Goal: Task Accomplishment & Management: Manage account settings

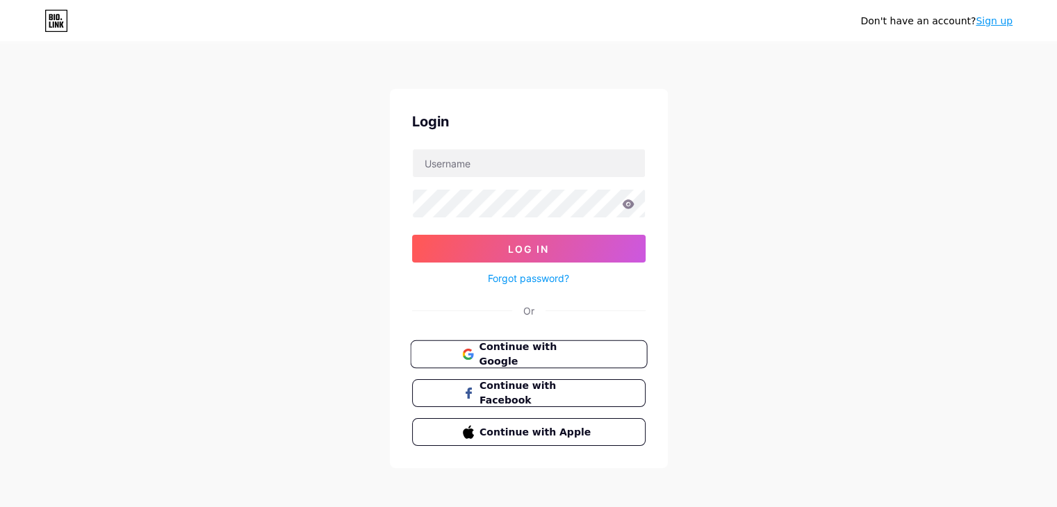
click at [524, 351] on span "Continue with Google" at bounding box center [537, 355] width 116 height 30
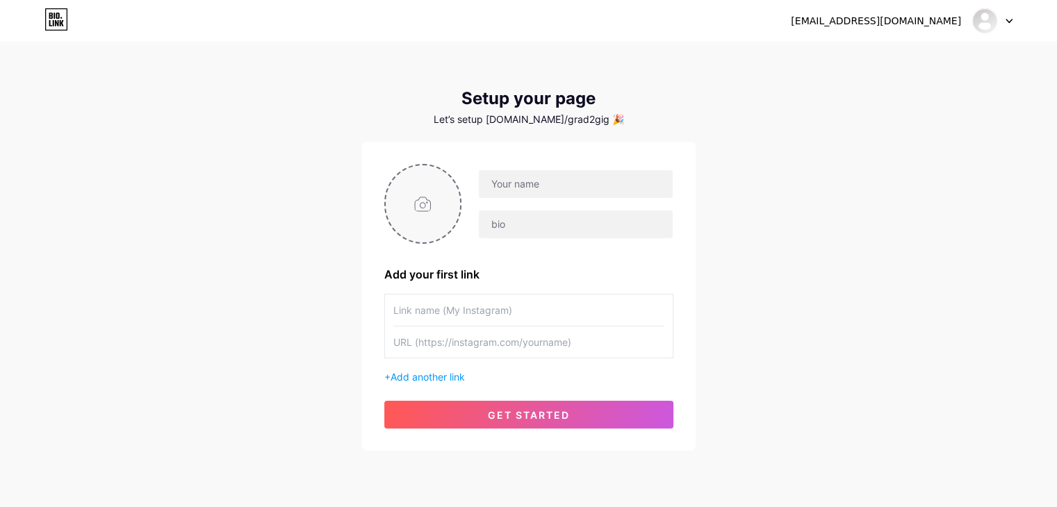
click at [445, 209] on input "file" at bounding box center [423, 203] width 75 height 77
type input "C:\fakepath\GRAD2GIG logo.png"
click at [553, 183] on input "text" at bounding box center [575, 184] width 193 height 28
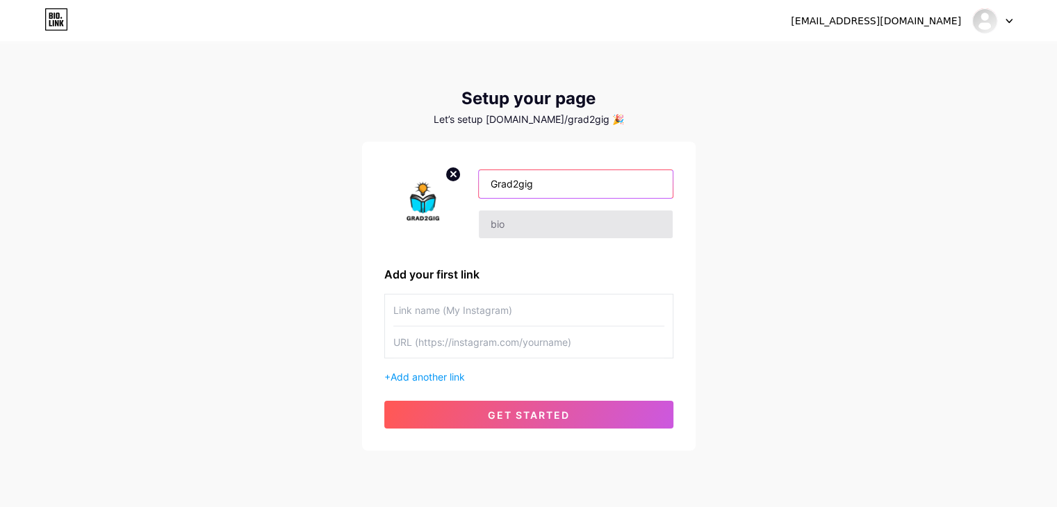
type input "Grad2gig"
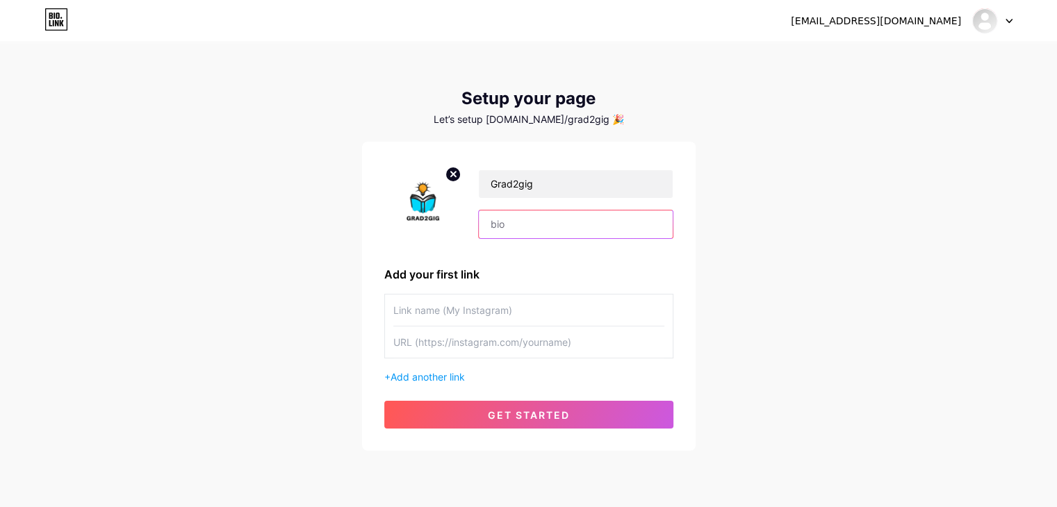
click at [526, 234] on input "text" at bounding box center [575, 225] width 193 height 28
click at [520, 218] on input "text" at bounding box center [575, 225] width 193 height 28
paste input "Here at Grad2Gig, our mission is simple: to provide you with the tools, knowled…"
type input "Here at Grad2Gig, our mission is simple: to provide you with the tools, knowled…"
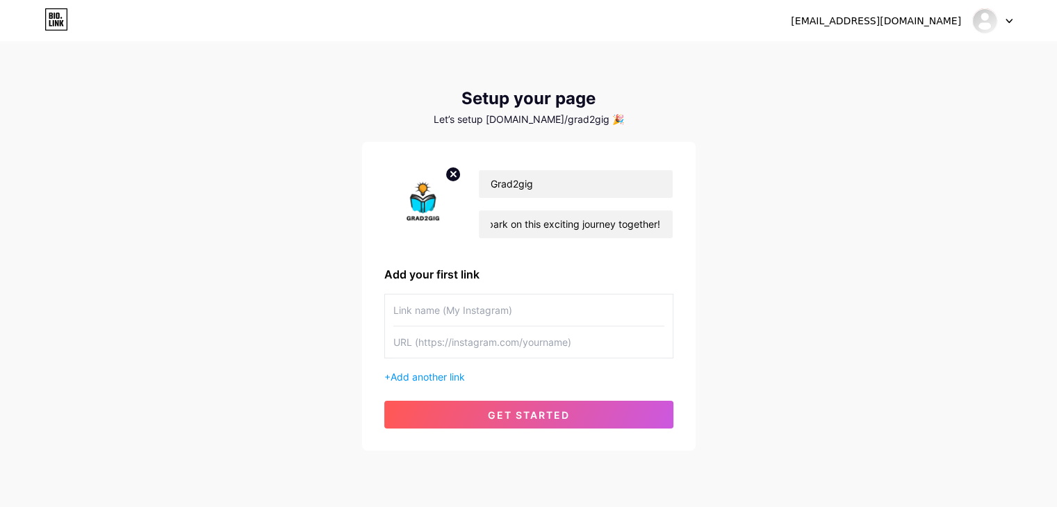
click at [475, 309] on input "text" at bounding box center [528, 310] width 271 height 31
click at [428, 314] on input "text" at bounding box center [528, 310] width 271 height 31
click at [445, 343] on input "text" at bounding box center [528, 342] width 271 height 31
paste input "[URL][DOMAIN_NAME]"
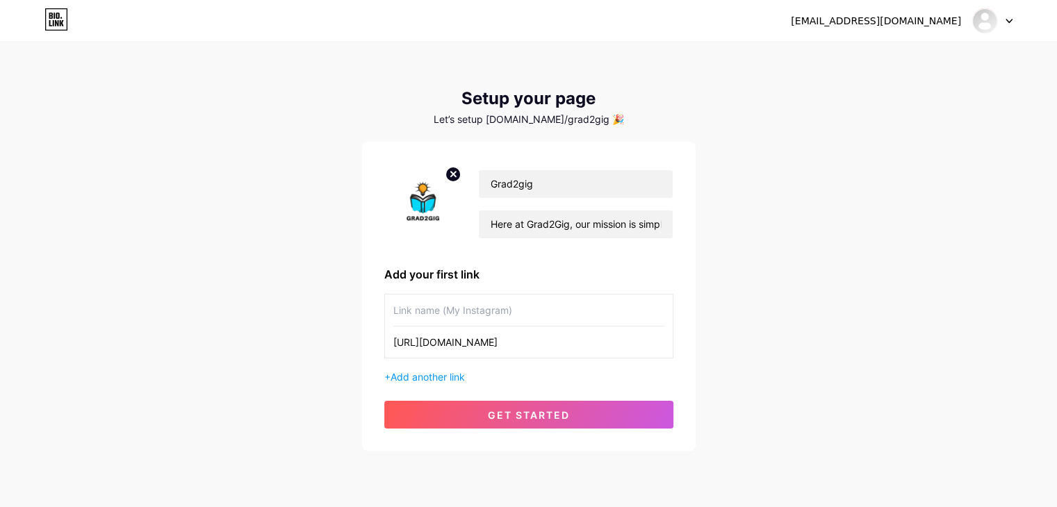
scroll to position [0, 34]
type input "[URL][DOMAIN_NAME]"
click at [455, 312] on input "text" at bounding box center [528, 310] width 271 height 31
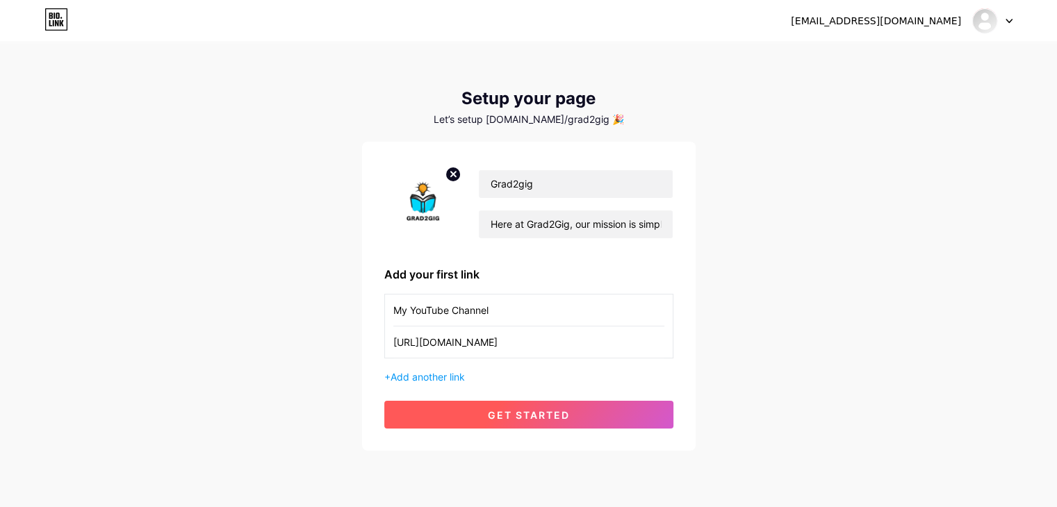
type input "My YouTube Channel"
click at [544, 412] on span "get started" at bounding box center [529, 415] width 82 height 12
click at [577, 423] on button "get started" at bounding box center [528, 415] width 289 height 28
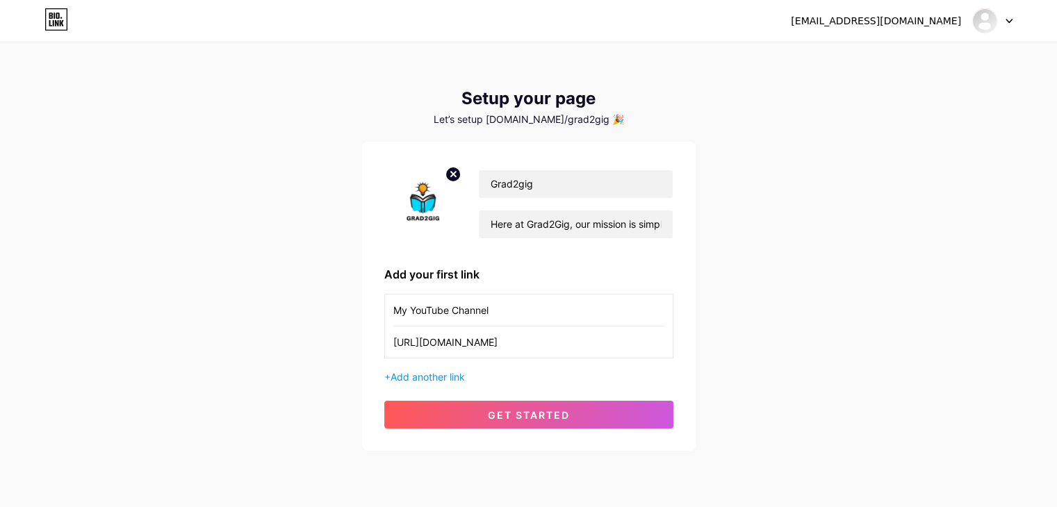
drag, startPoint x: 747, startPoint y: 261, endPoint x: 737, endPoint y: 261, distance: 9.8
click at [747, 261] on div "[EMAIL_ADDRESS][DOMAIN_NAME] Dashboard Logout Setup your page Let’s setup [DOMA…" at bounding box center [528, 248] width 1057 height 496
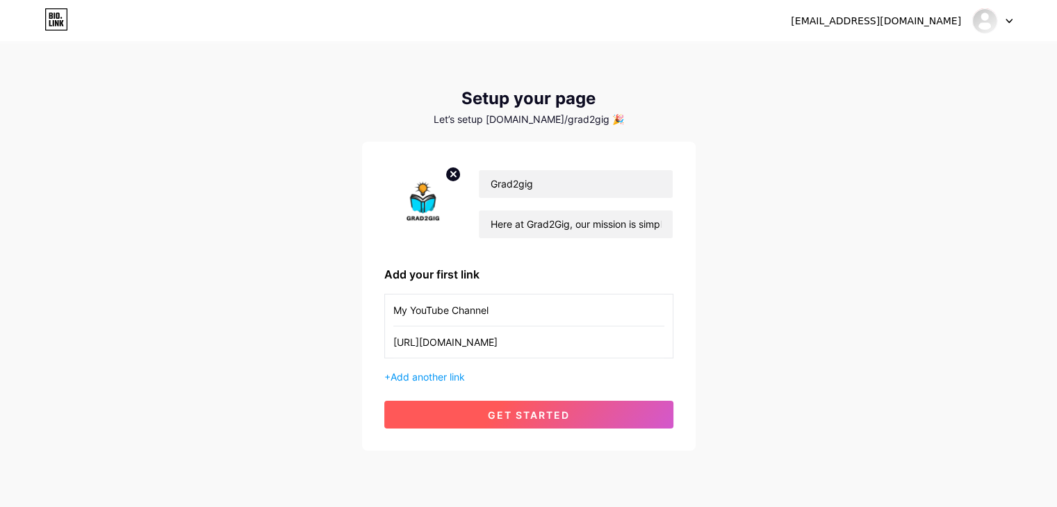
click at [478, 407] on button "get started" at bounding box center [528, 415] width 289 height 28
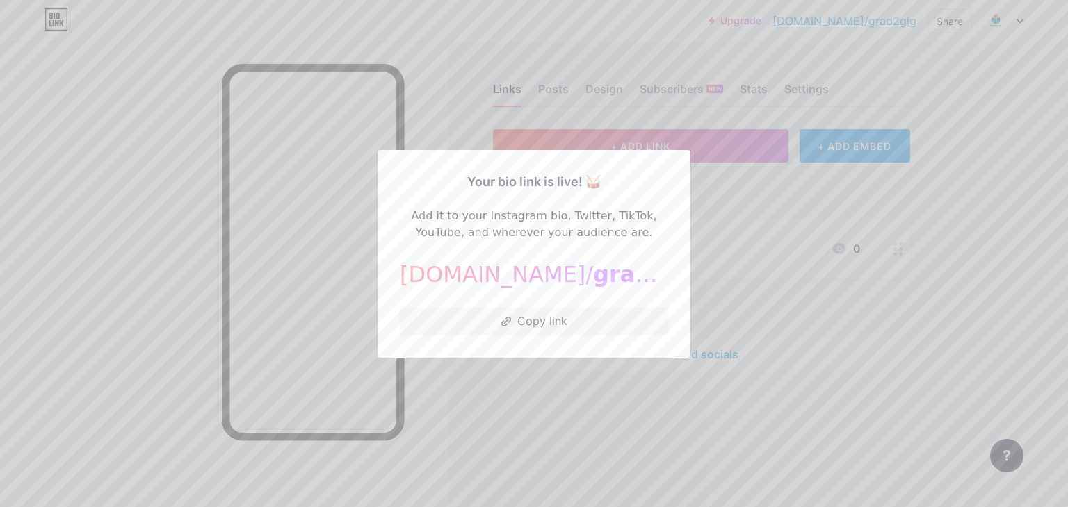
click at [726, 207] on div at bounding box center [534, 253] width 1068 height 507
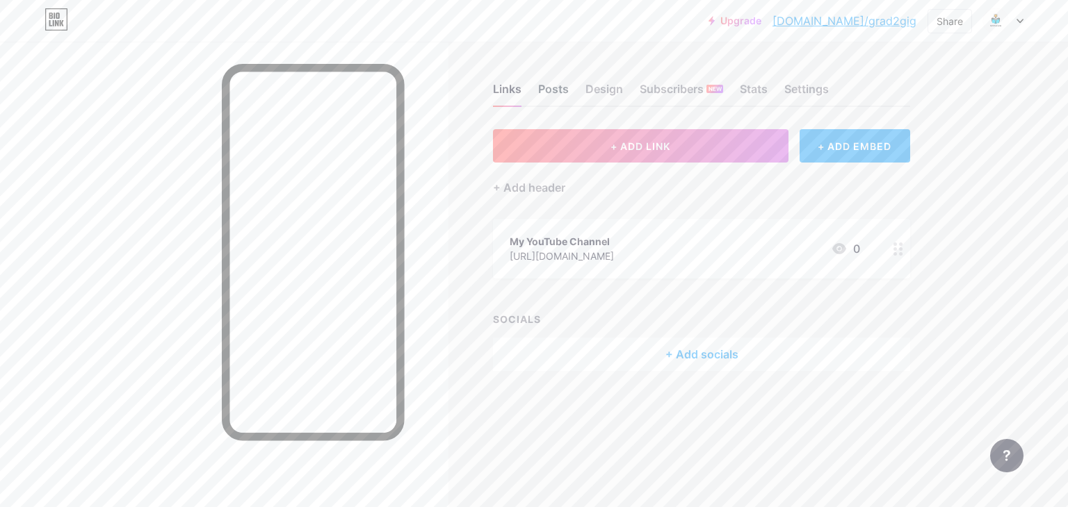
click at [564, 88] on div "Posts" at bounding box center [553, 93] width 31 height 25
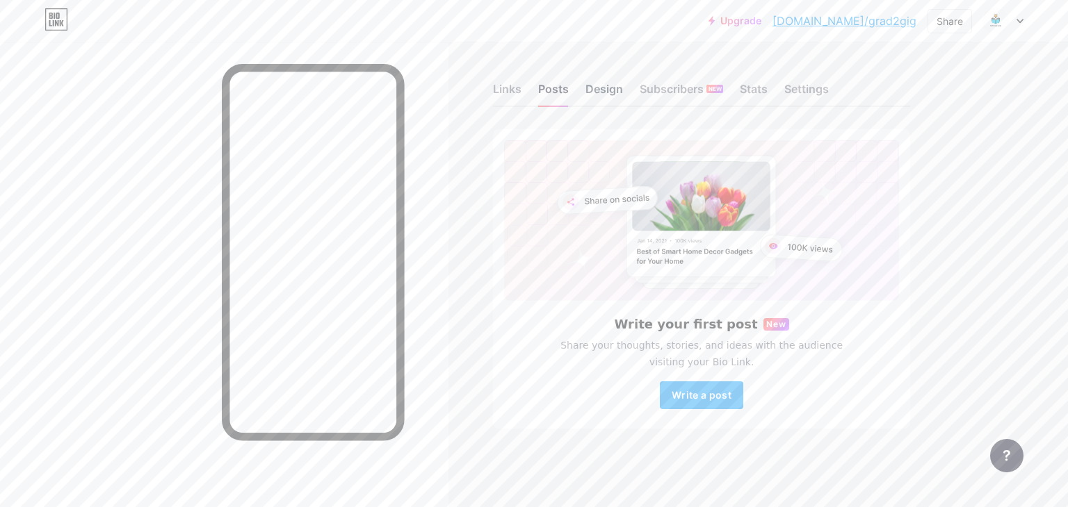
click at [612, 90] on div "Design" at bounding box center [604, 93] width 38 height 25
click at [681, 91] on div "Subscribers NEW" at bounding box center [681, 93] width 83 height 25
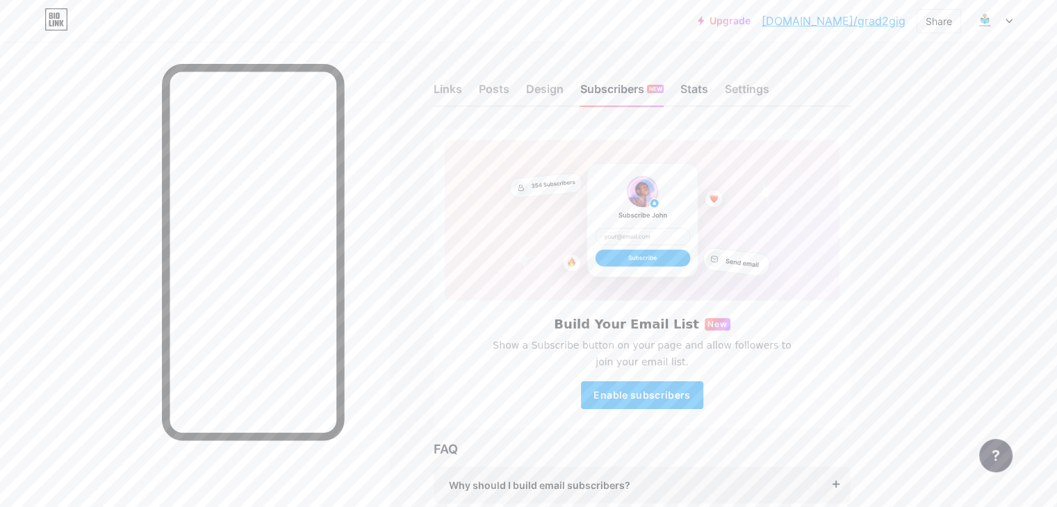
click at [708, 95] on div "Stats" at bounding box center [695, 93] width 28 height 25
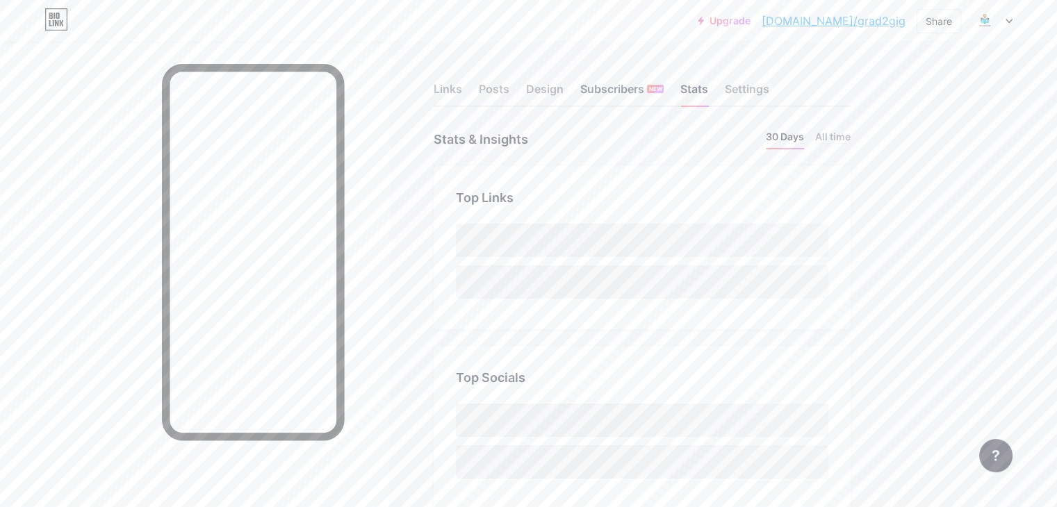
click at [664, 91] on div "Subscribers NEW" at bounding box center [621, 93] width 83 height 25
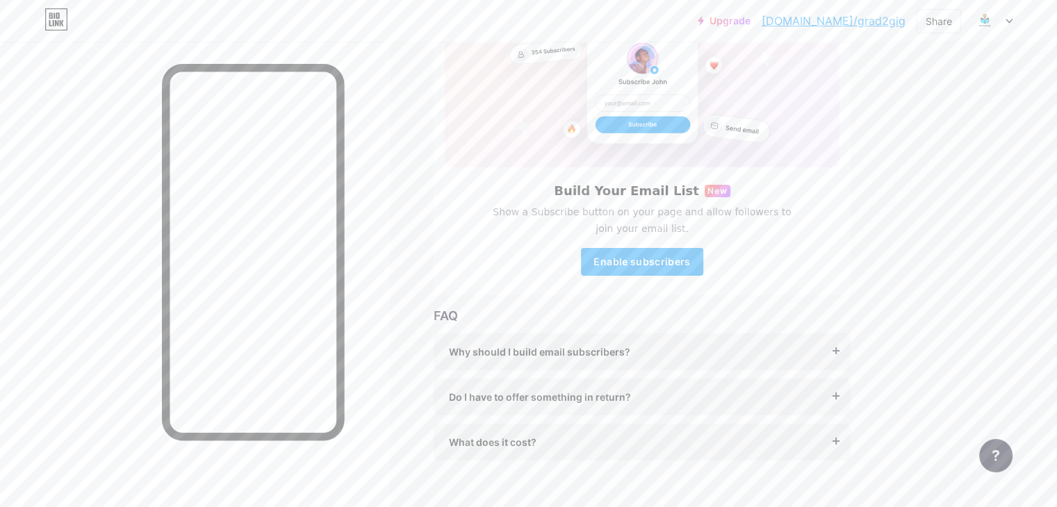
scroll to position [139, 0]
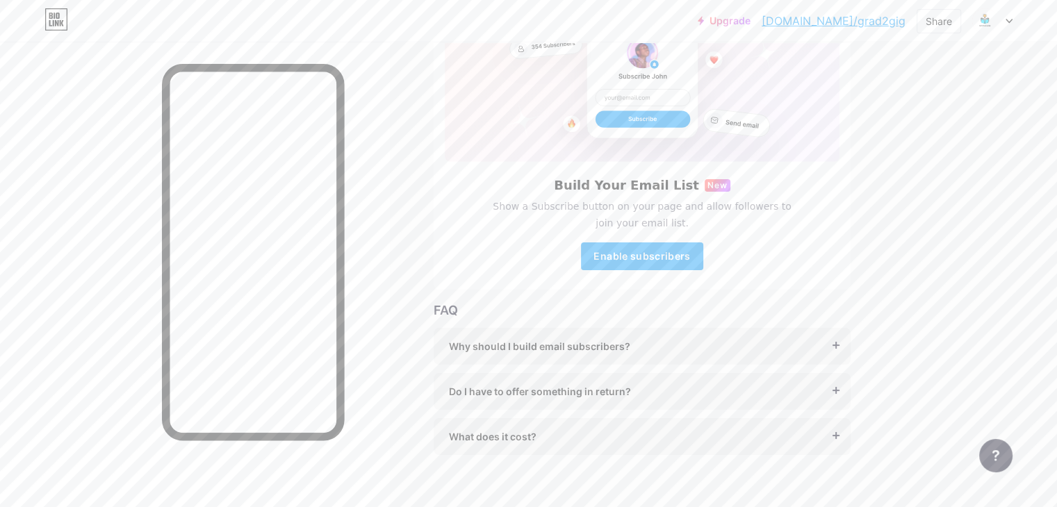
click at [766, 350] on div "Why should I build email subscribers?" at bounding box center [642, 346] width 387 height 15
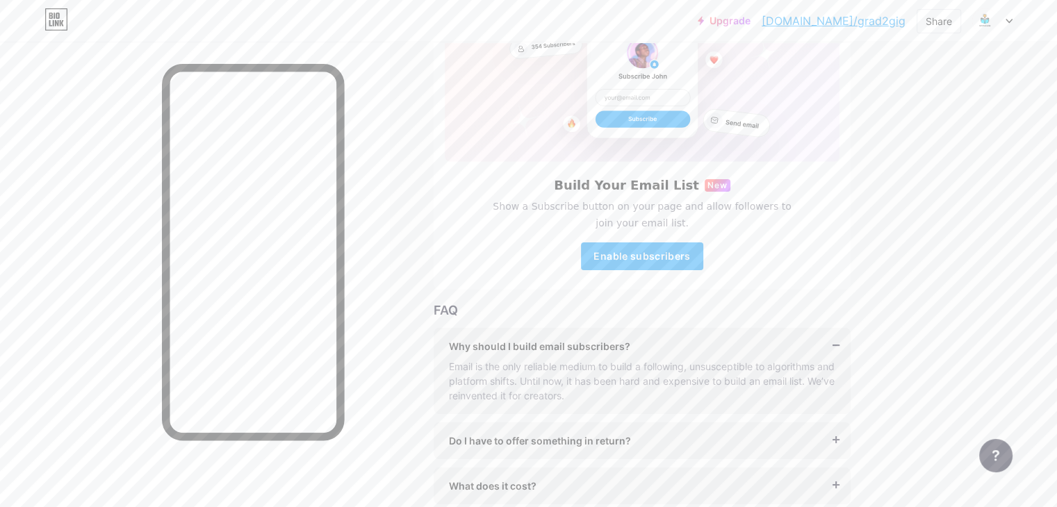
click at [836, 340] on div "Why should I build email subscribers?" at bounding box center [642, 346] width 387 height 15
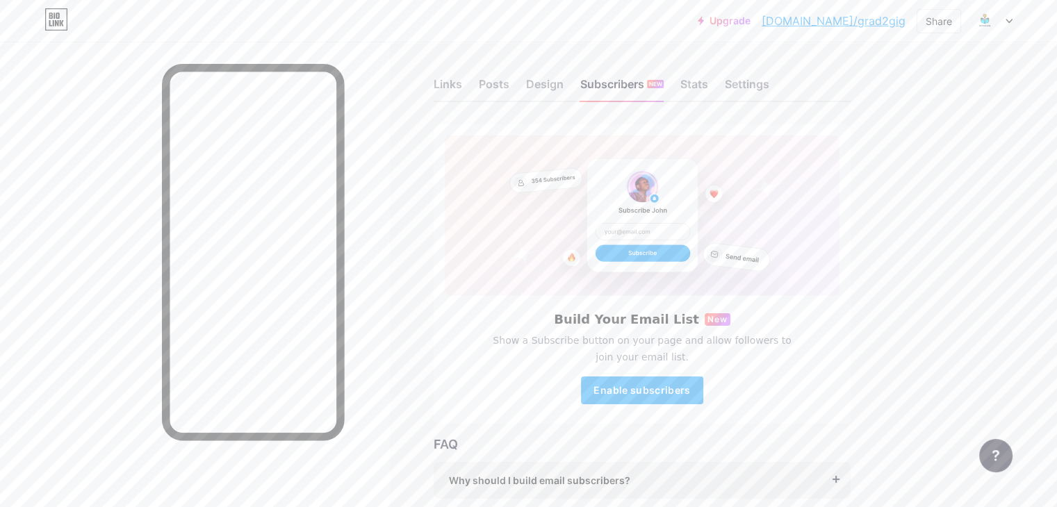
scroll to position [0, 0]
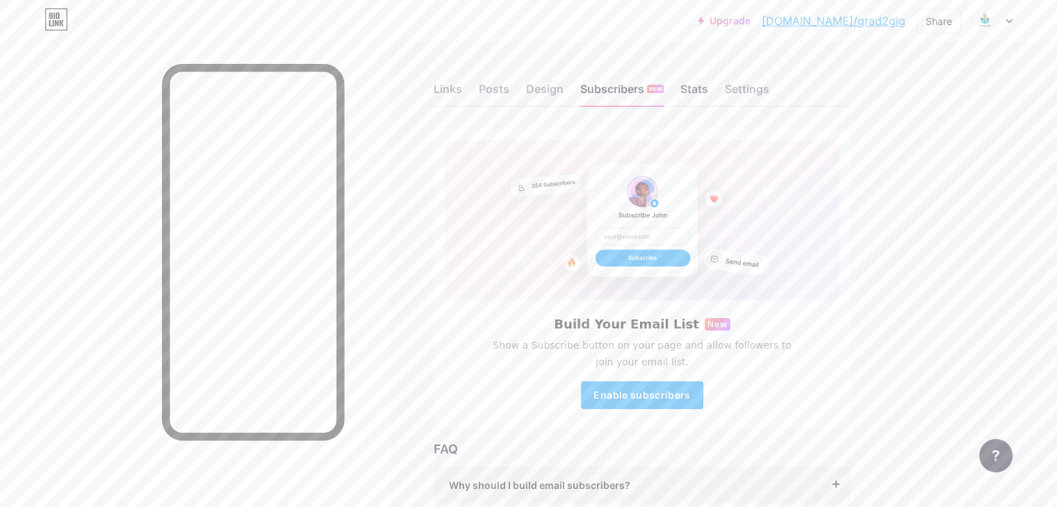
click at [708, 90] on div "Stats" at bounding box center [695, 93] width 28 height 25
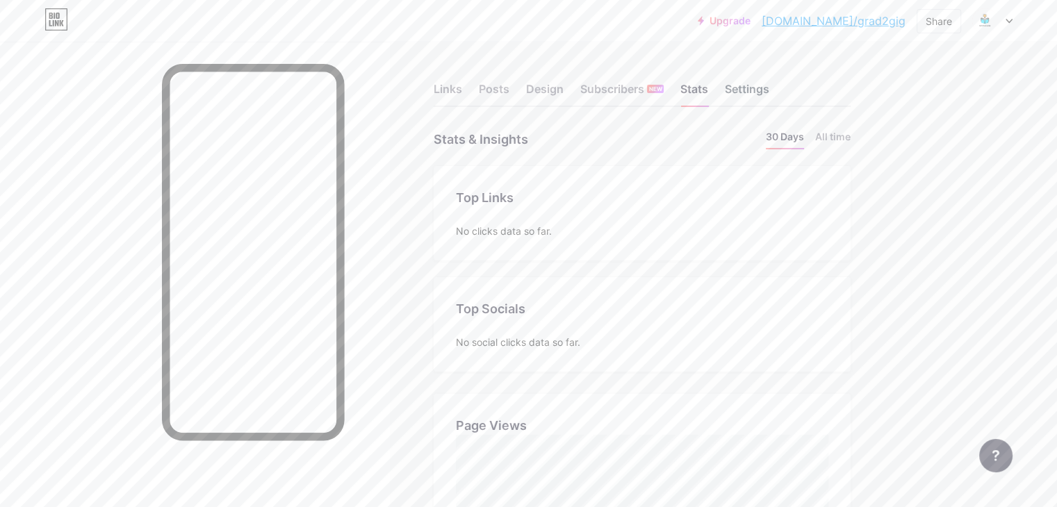
click at [770, 93] on div "Settings" at bounding box center [747, 93] width 44 height 25
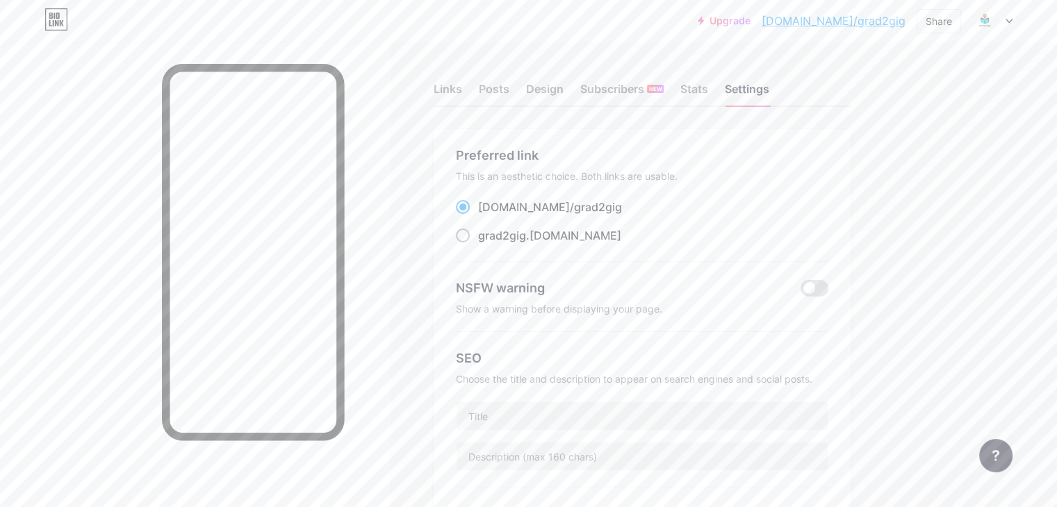
click at [470, 236] on span at bounding box center [463, 236] width 14 height 14
click at [487, 244] on input "grad2gig .[DOMAIN_NAME]" at bounding box center [482, 248] width 9 height 9
radio input "true"
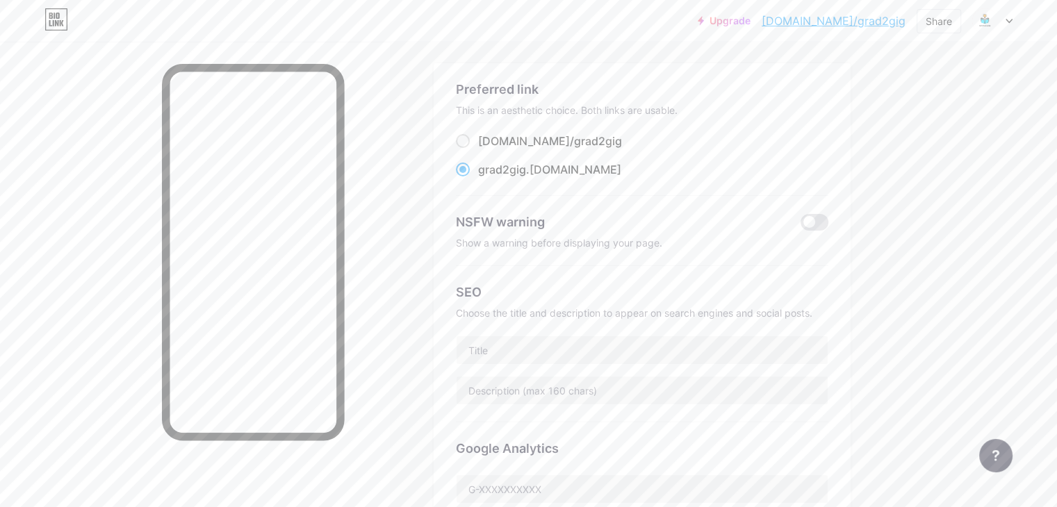
scroll to position [70, 0]
drag, startPoint x: 569, startPoint y: 240, endPoint x: 674, endPoint y: 245, distance: 105.8
click at [667, 244] on div "Show a warning before displaying your page." at bounding box center [642, 240] width 373 height 12
click at [686, 245] on div "NSFW warning Show a warning before displaying your page." at bounding box center [642, 228] width 373 height 70
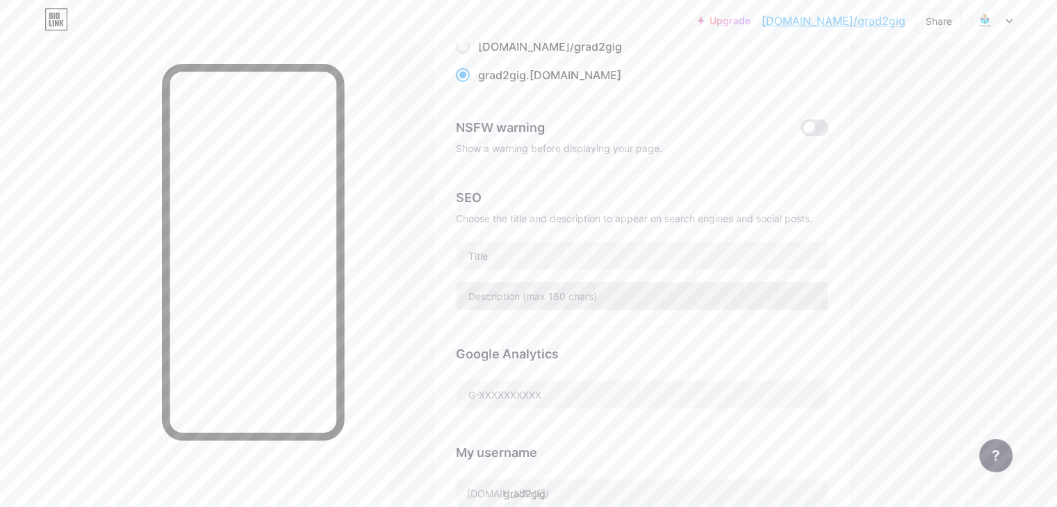
scroll to position [278, 0]
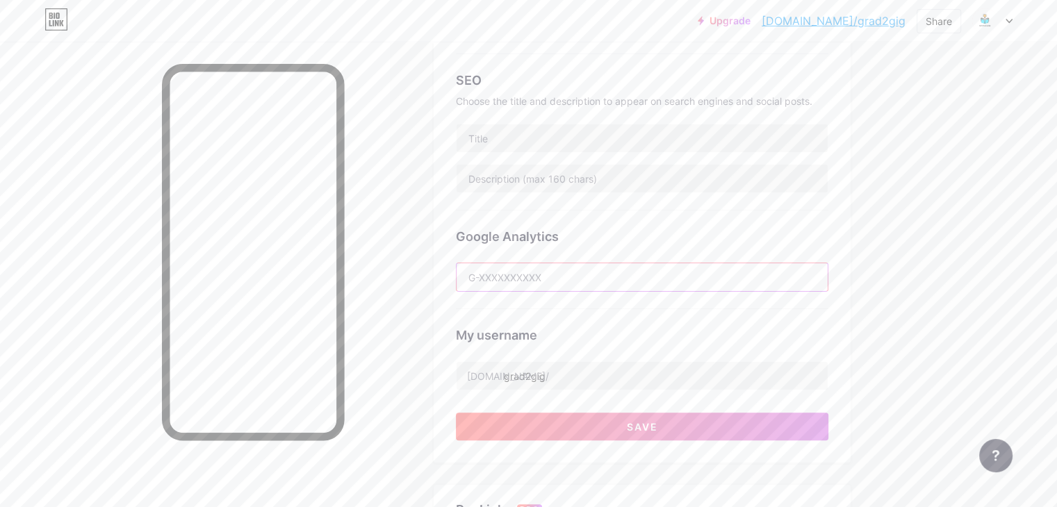
click at [585, 275] on input "text" at bounding box center [642, 277] width 371 height 28
click at [650, 304] on div "Google Analytics" at bounding box center [642, 260] width 373 height 99
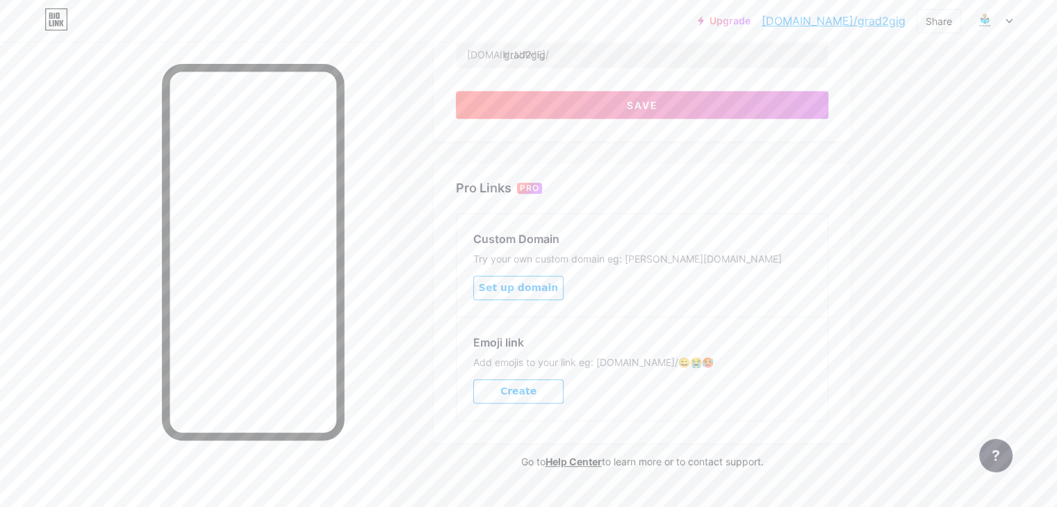
scroll to position [626, 0]
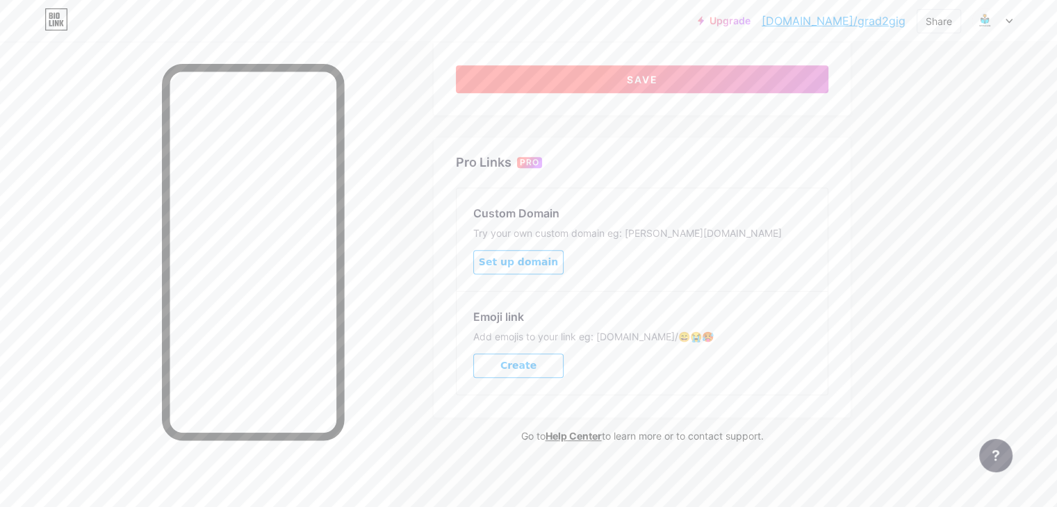
click at [709, 83] on button "Save" at bounding box center [642, 79] width 373 height 28
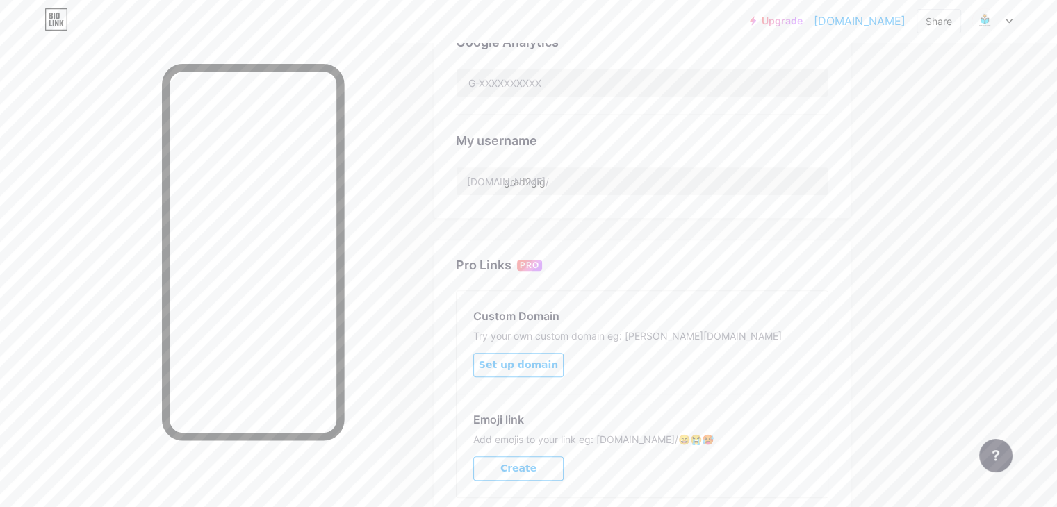
scroll to position [487, 0]
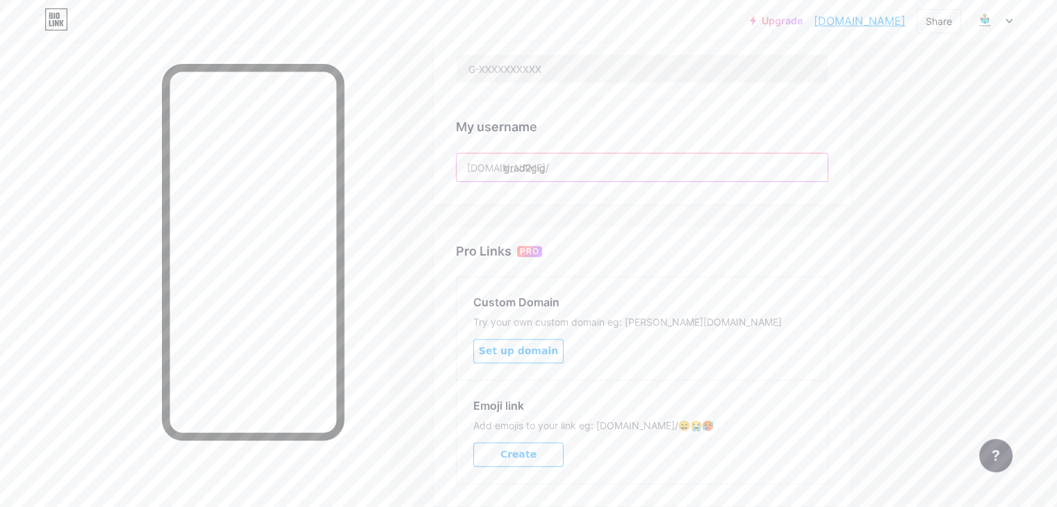
drag, startPoint x: 623, startPoint y: 169, endPoint x: 510, endPoint y: 162, distance: 113.5
click at [909, 222] on div "Links Posts Design Subscribers NEW Stats Settings Preferred link This is an aes…" at bounding box center [454, 78] width 909 height 1047
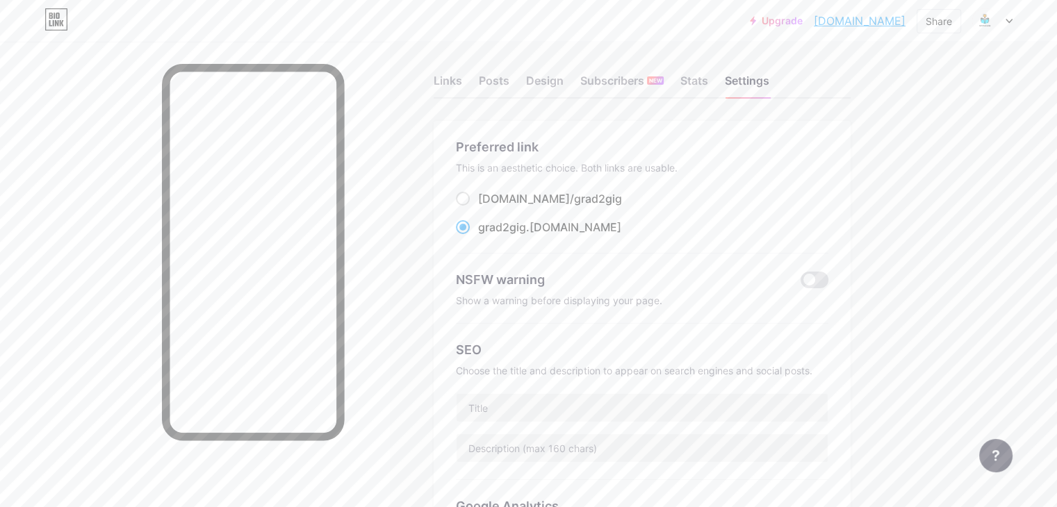
scroll to position [0, 0]
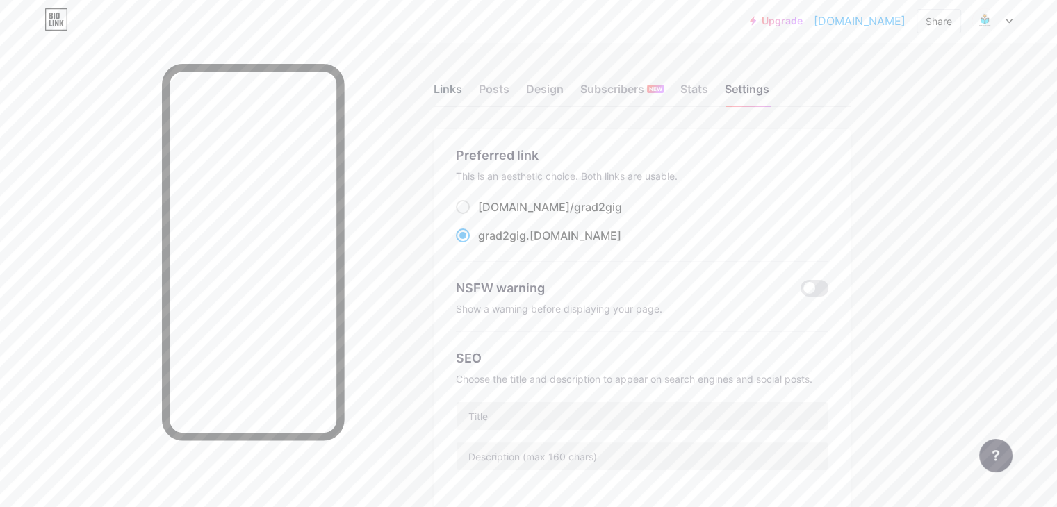
drag, startPoint x: 503, startPoint y: 90, endPoint x: 517, endPoint y: 92, distance: 14.0
click at [462, 90] on div "Links" at bounding box center [448, 93] width 29 height 25
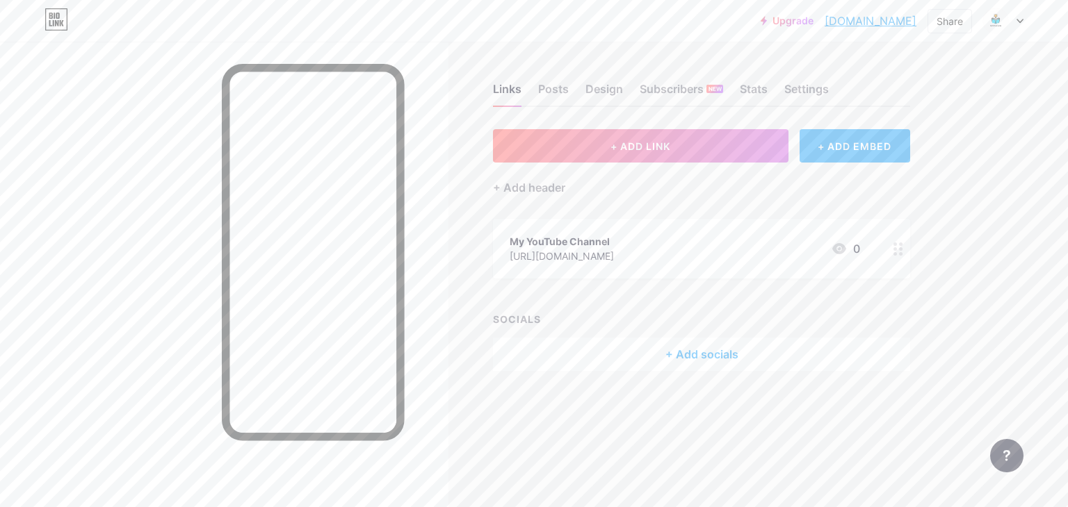
click at [835, 245] on icon at bounding box center [839, 248] width 14 height 11
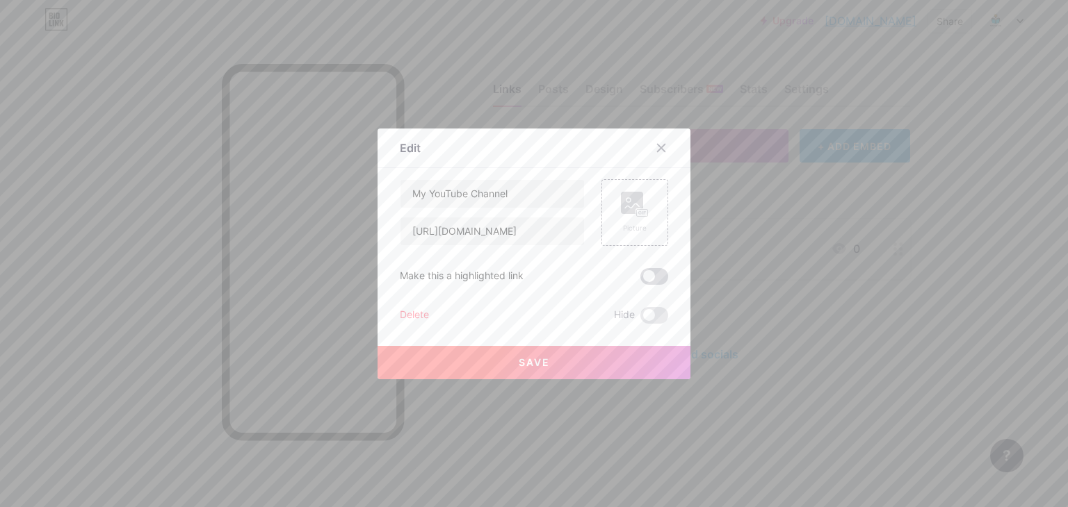
click at [649, 276] on span at bounding box center [654, 276] width 28 height 17
click at [640, 280] on input "checkbox" at bounding box center [640, 280] width 0 height 0
click at [647, 218] on div "Picture" at bounding box center [634, 212] width 67 height 67
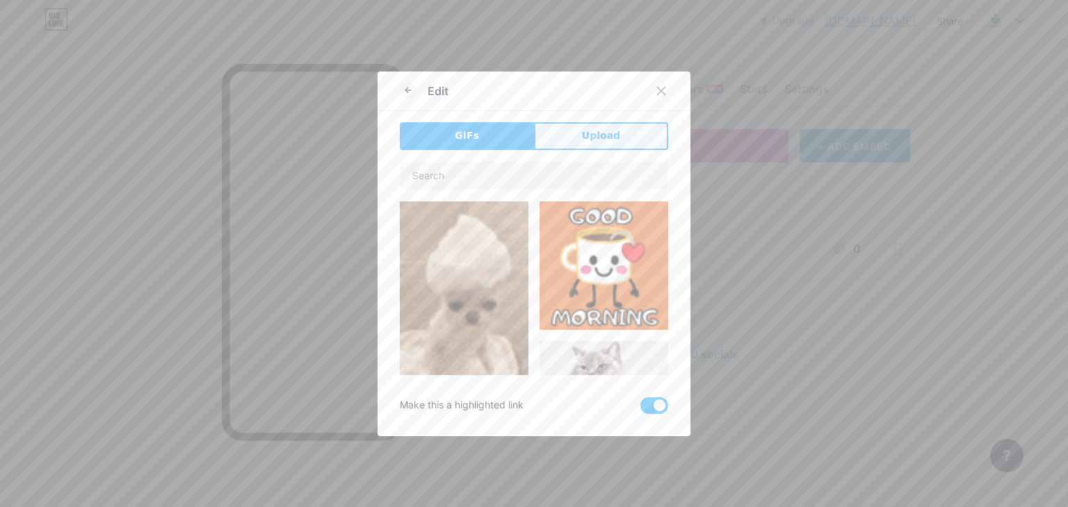
click at [598, 140] on span "Upload" at bounding box center [601, 136] width 38 height 15
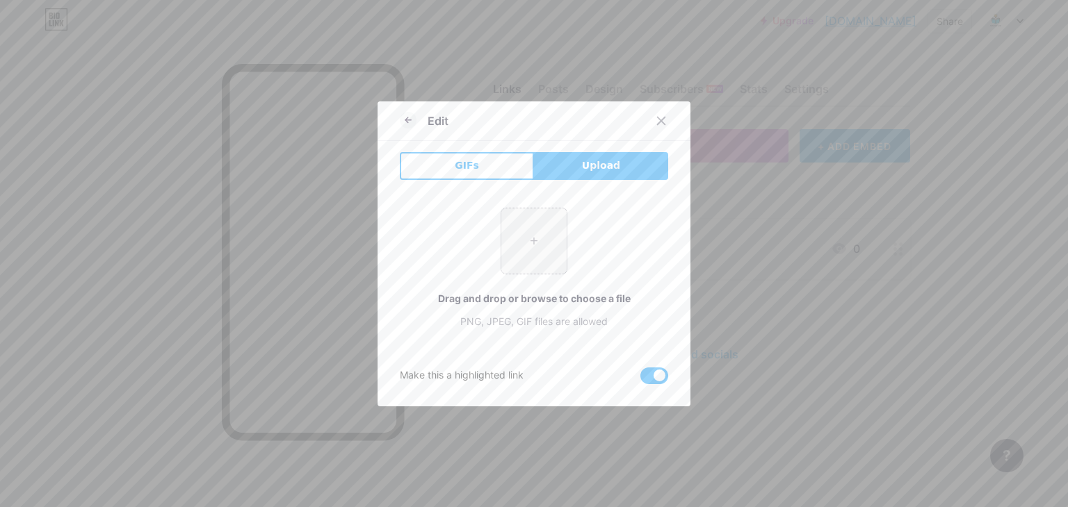
click at [546, 237] on input "file" at bounding box center [533, 241] width 65 height 65
type input "C:\fakepath\GRAD2GIG logo.png"
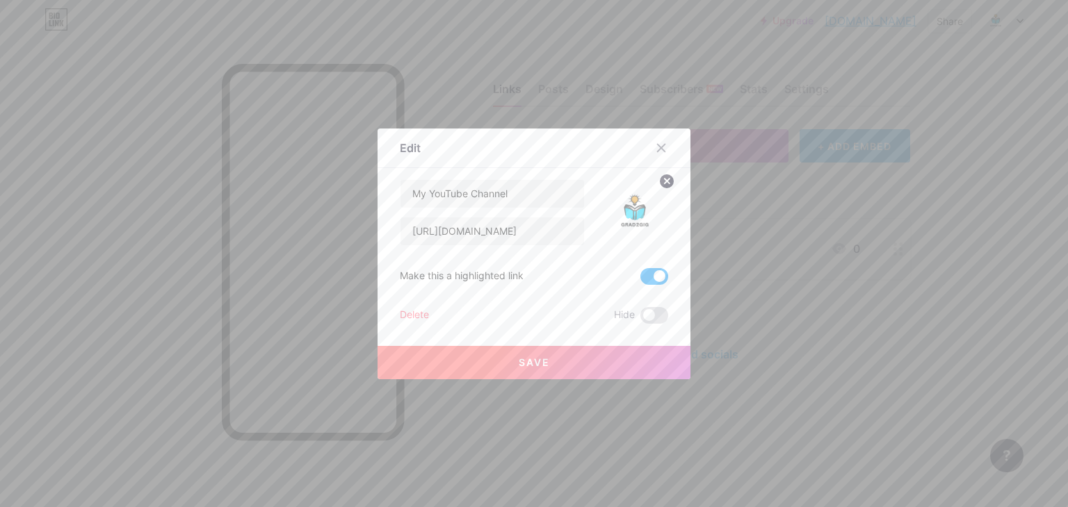
click at [573, 349] on button "Save" at bounding box center [533, 362] width 313 height 33
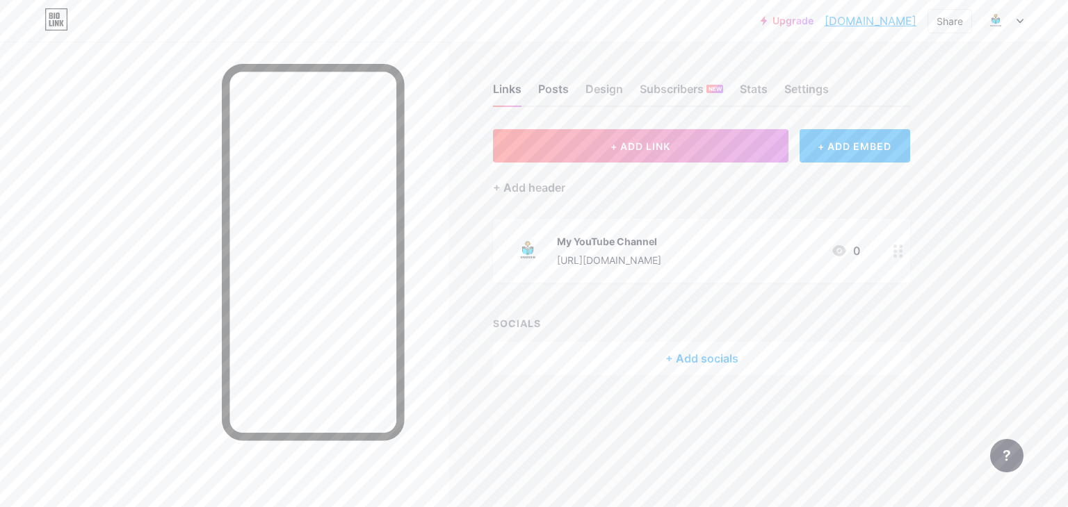
click at [560, 94] on div "Posts" at bounding box center [553, 93] width 31 height 25
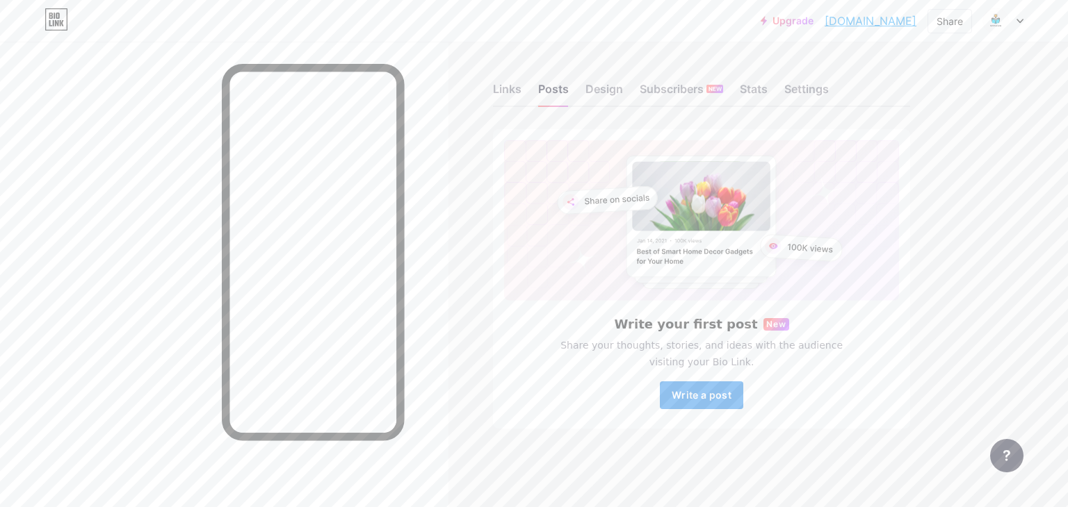
click at [727, 402] on button "Write a post" at bounding box center [701, 396] width 83 height 28
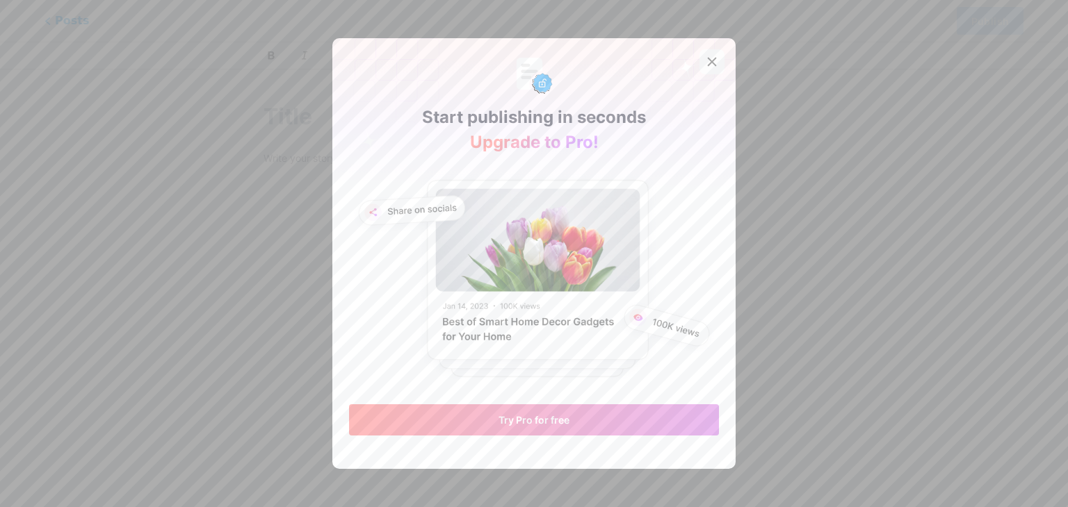
click at [708, 64] on icon at bounding box center [712, 62] width 8 height 8
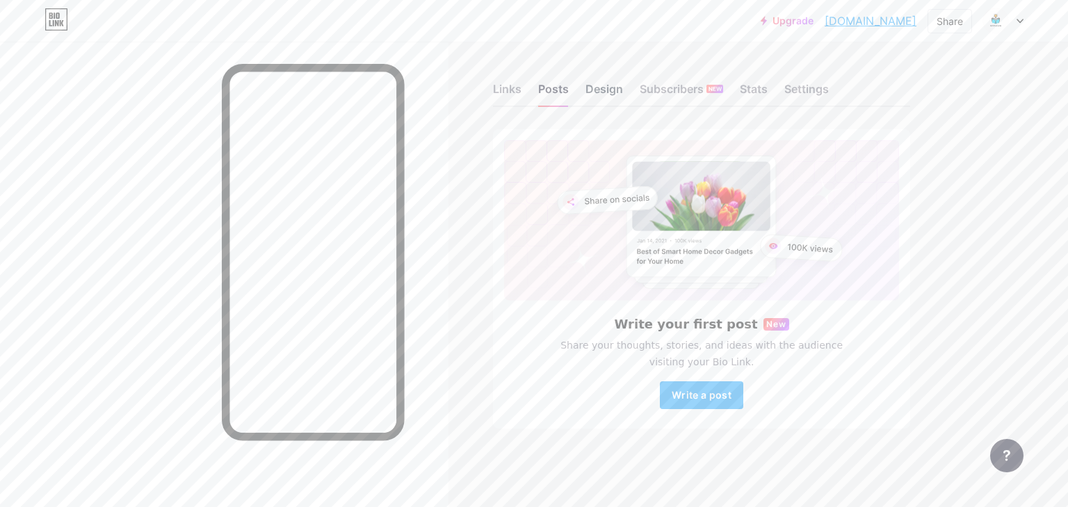
click at [597, 81] on div "Design" at bounding box center [604, 93] width 38 height 25
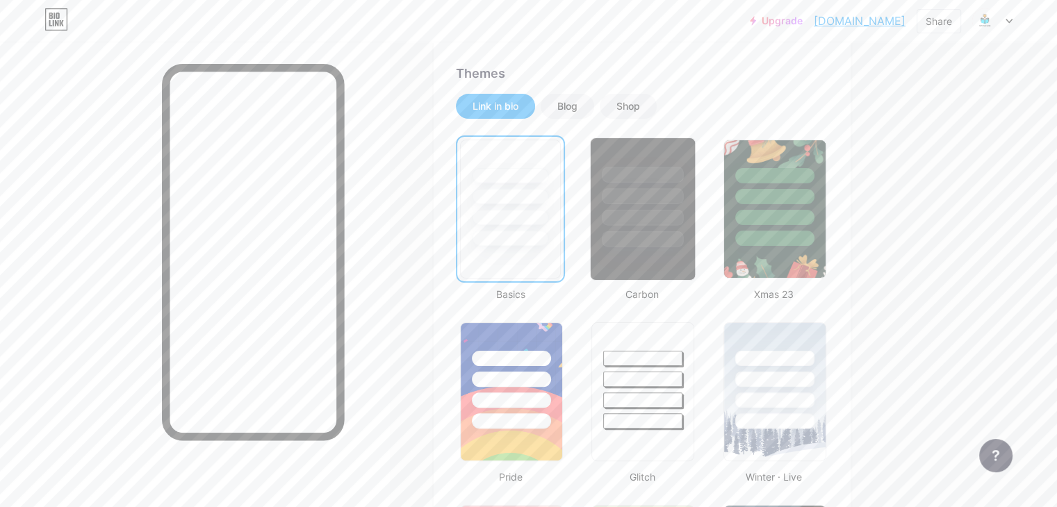
scroll to position [278, 0]
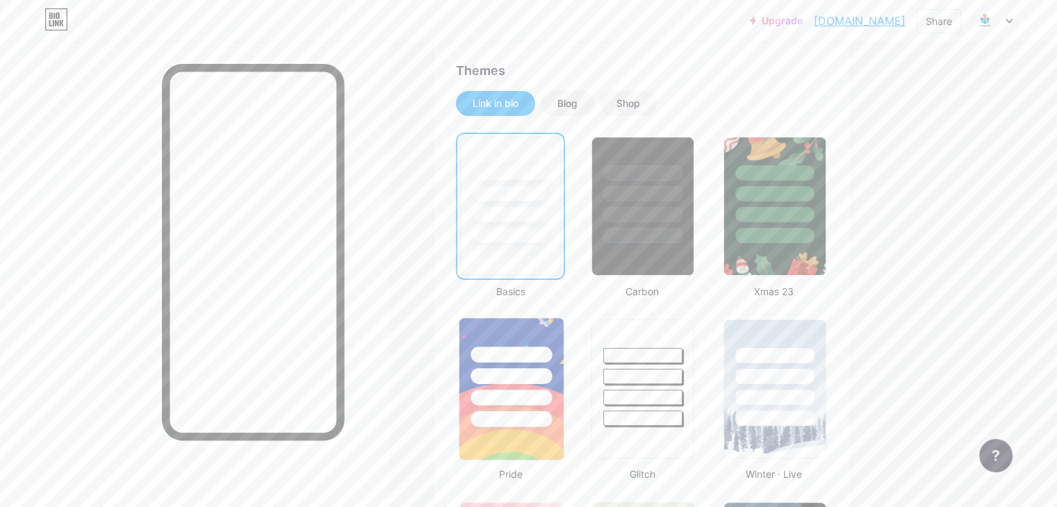
click at [552, 357] on div at bounding box center [511, 355] width 81 height 16
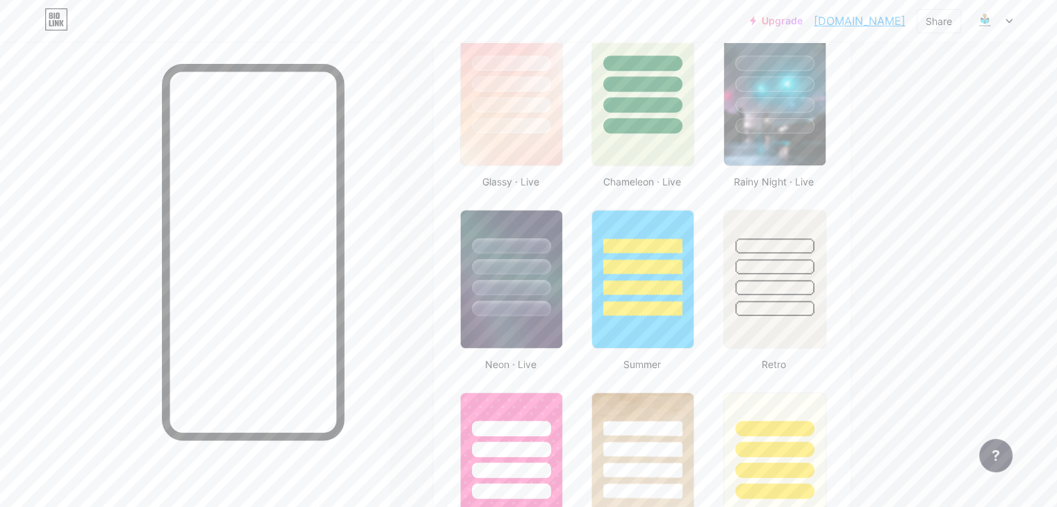
scroll to position [765, 0]
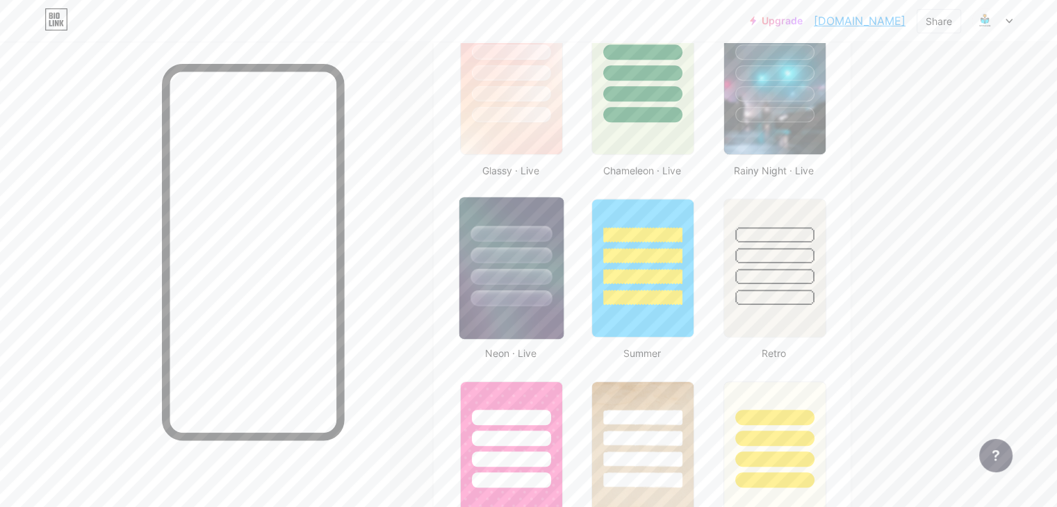
click at [552, 291] on div at bounding box center [511, 299] width 81 height 16
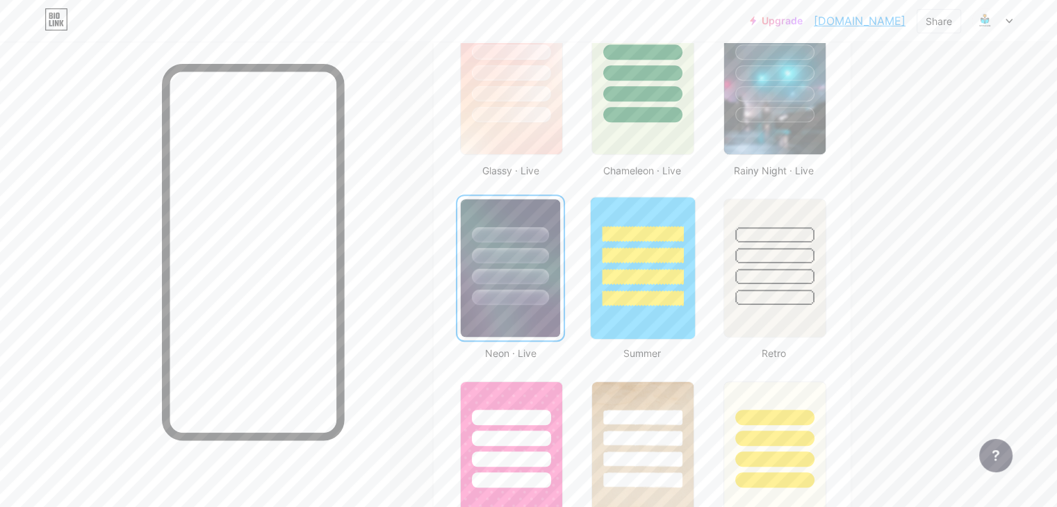
click at [670, 295] on div at bounding box center [643, 299] width 81 height 16
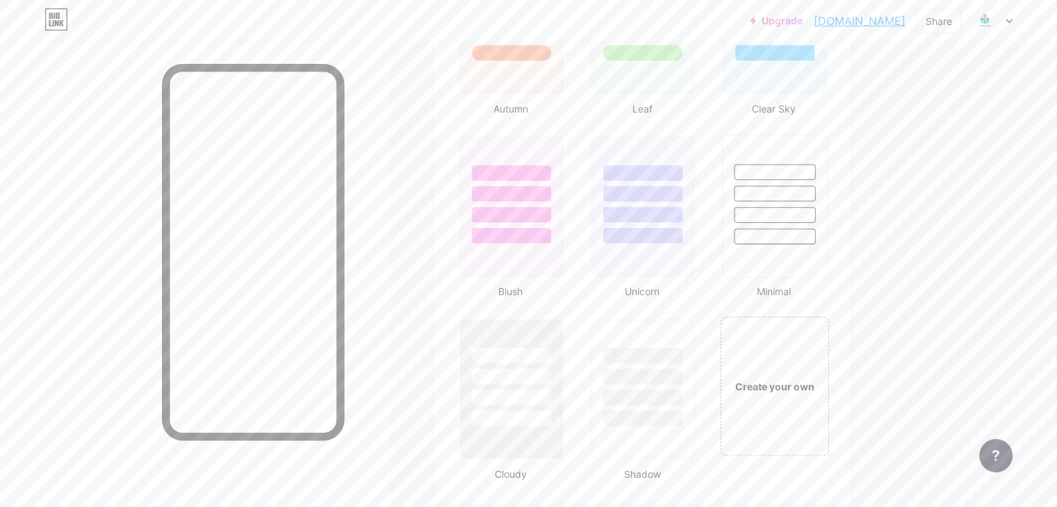
scroll to position [1390, 0]
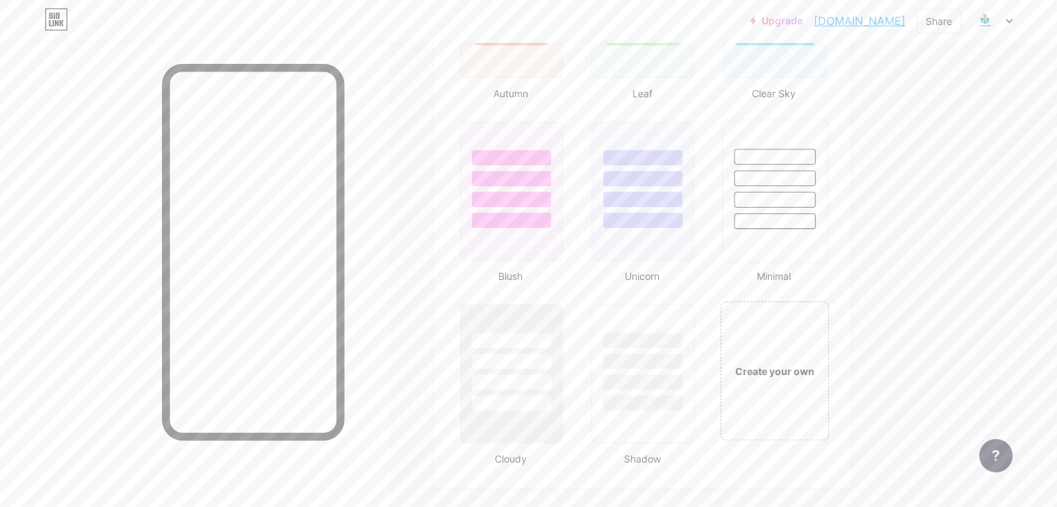
click at [815, 223] on div at bounding box center [774, 221] width 81 height 16
click at [547, 382] on div at bounding box center [511, 383] width 81 height 16
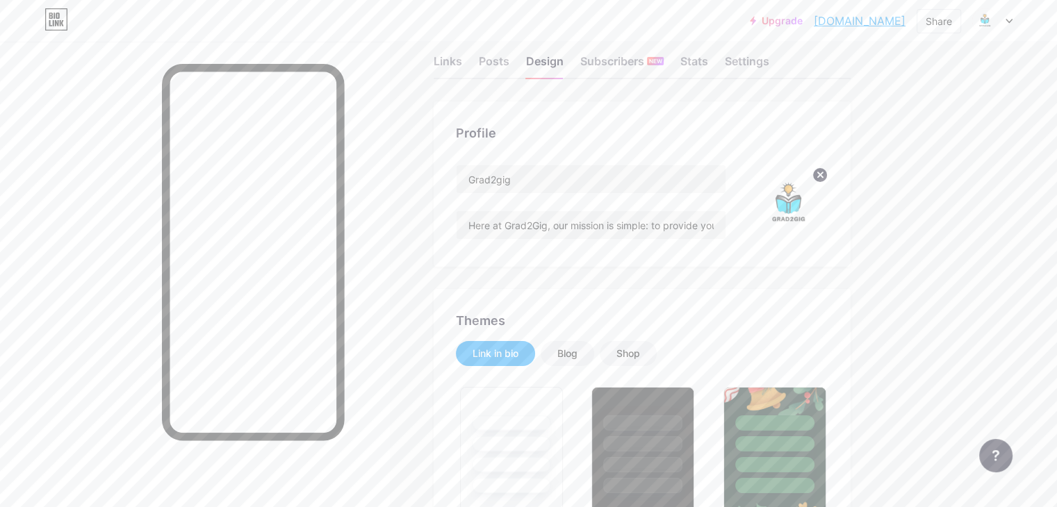
scroll to position [139, 0]
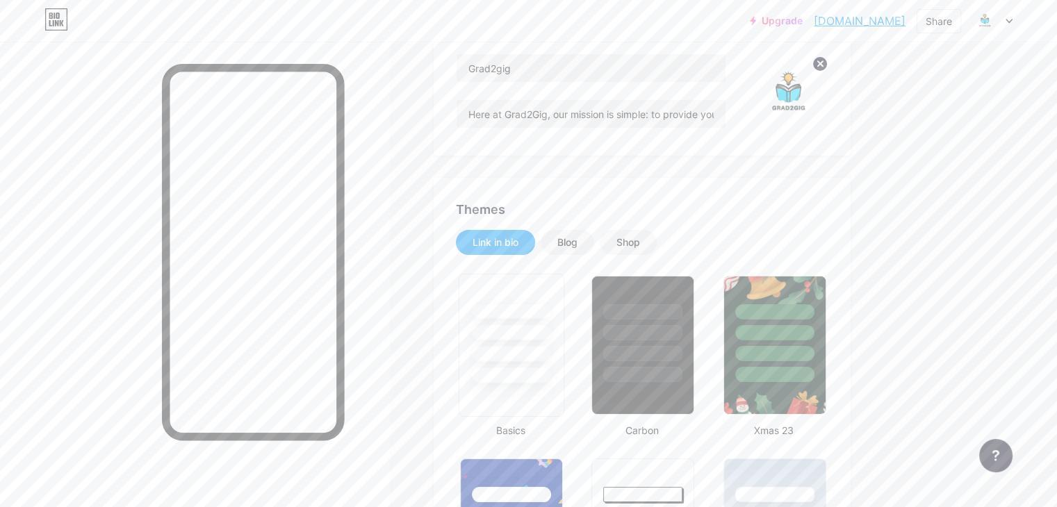
click at [552, 350] on div at bounding box center [511, 354] width 81 height 16
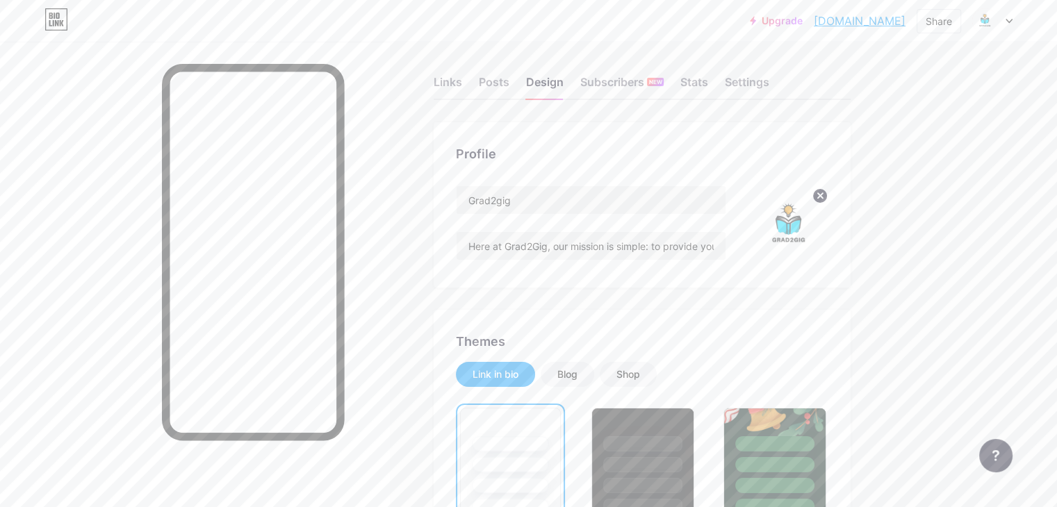
scroll to position [0, 0]
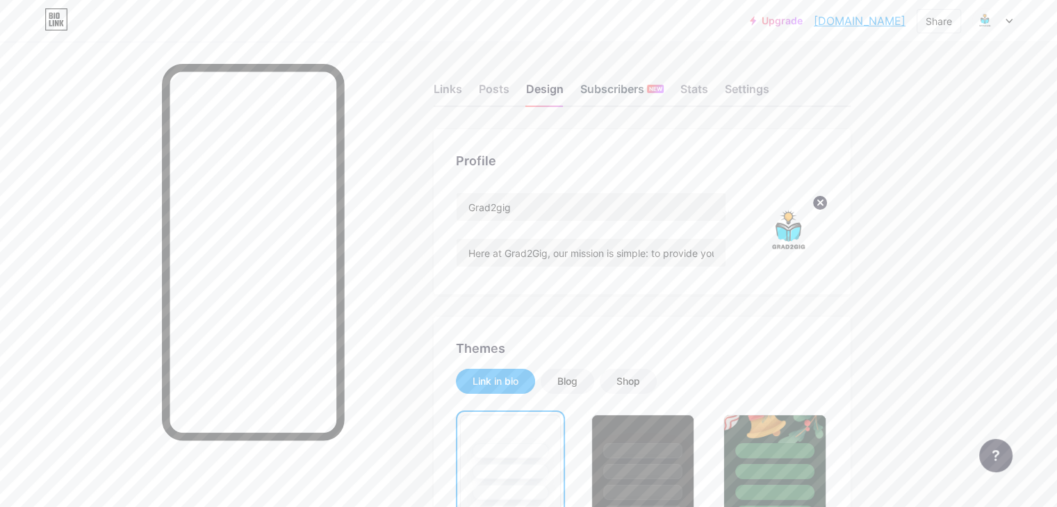
click at [658, 89] on div "Subscribers NEW" at bounding box center [621, 93] width 83 height 25
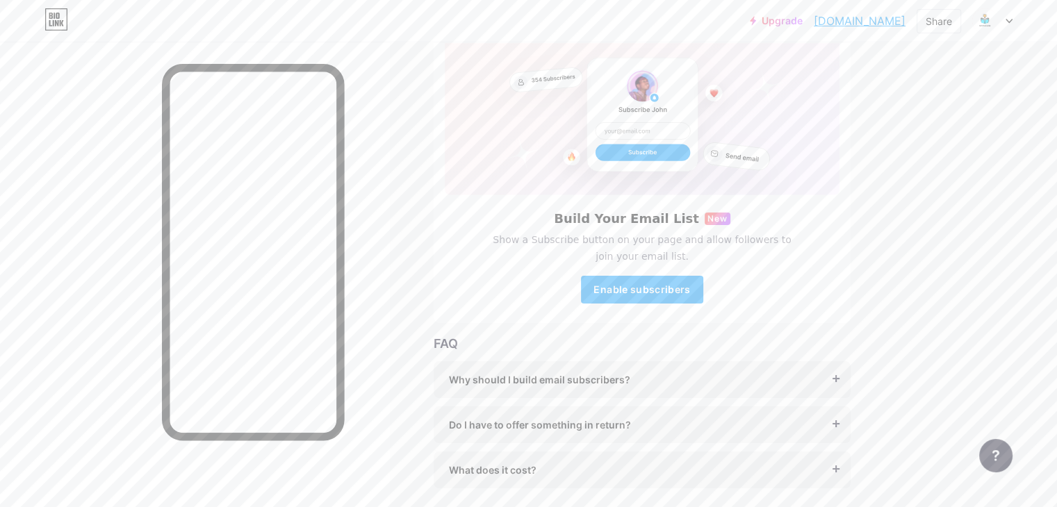
scroll to position [139, 0]
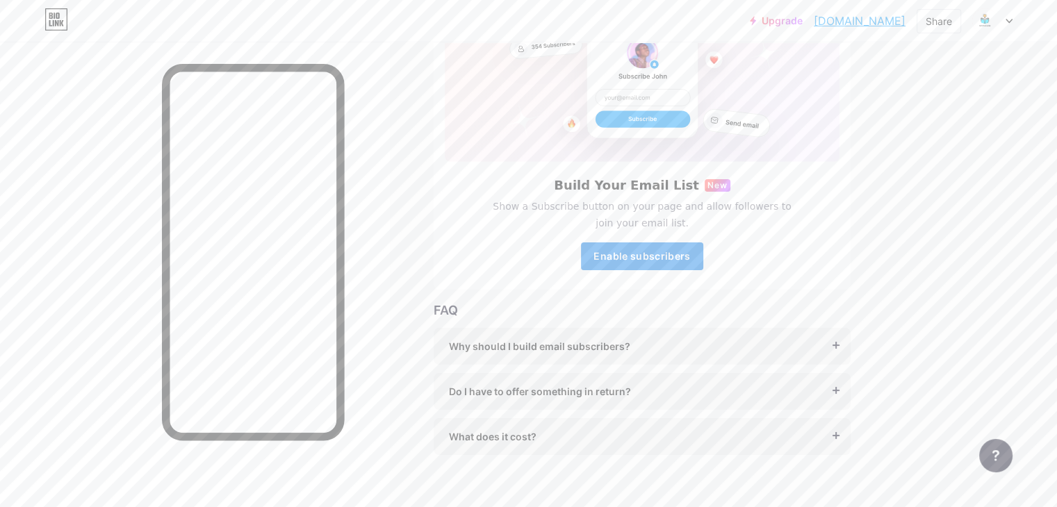
click at [690, 258] on span "Enable subscribers" at bounding box center [642, 256] width 97 height 12
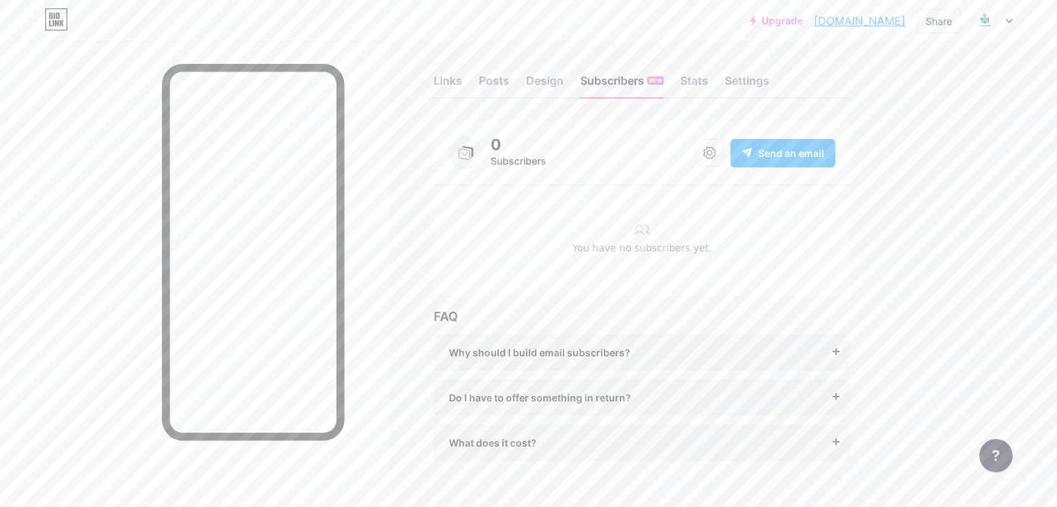
scroll to position [14, 0]
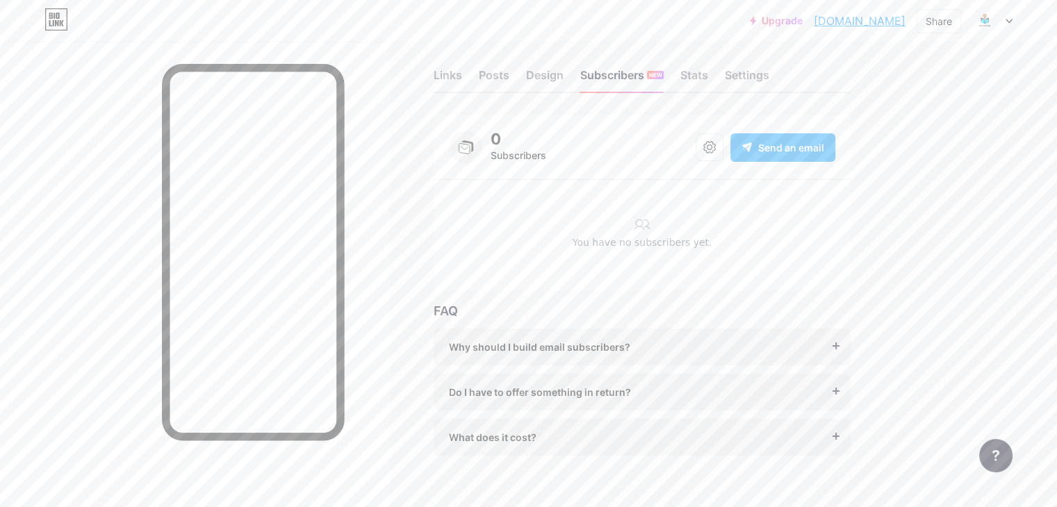
click at [820, 154] on span "Send an email" at bounding box center [791, 147] width 66 height 15
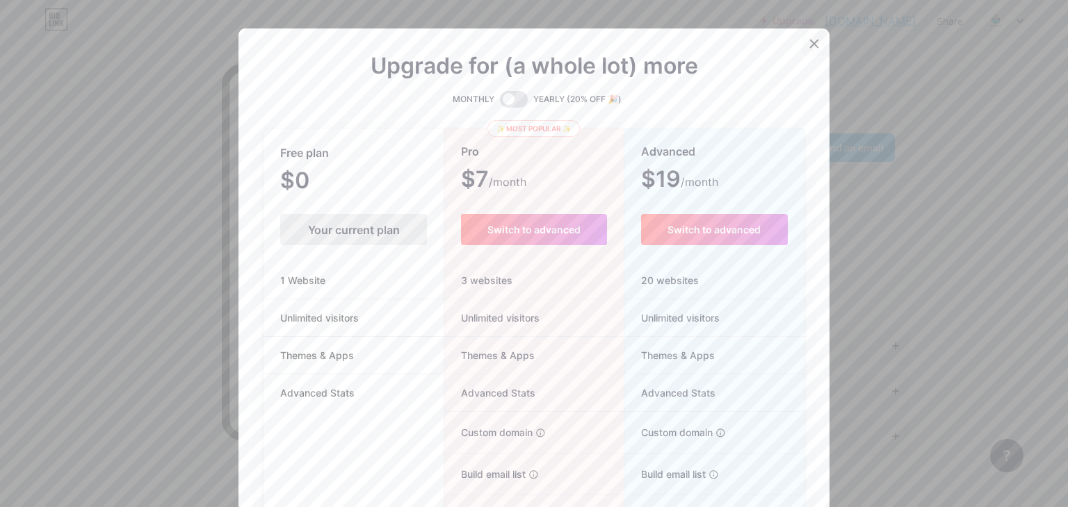
click at [813, 51] on div at bounding box center [814, 43] width 25 height 25
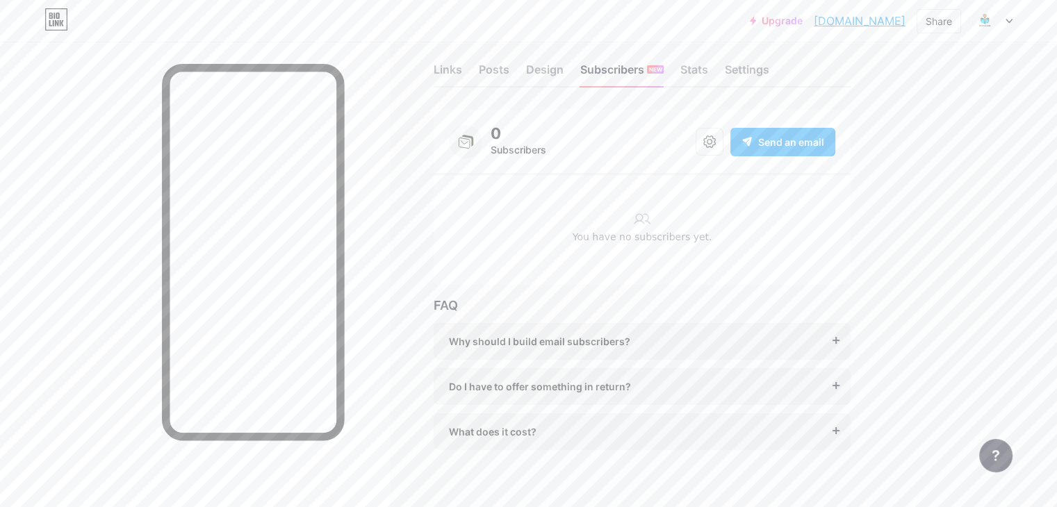
scroll to position [0, 0]
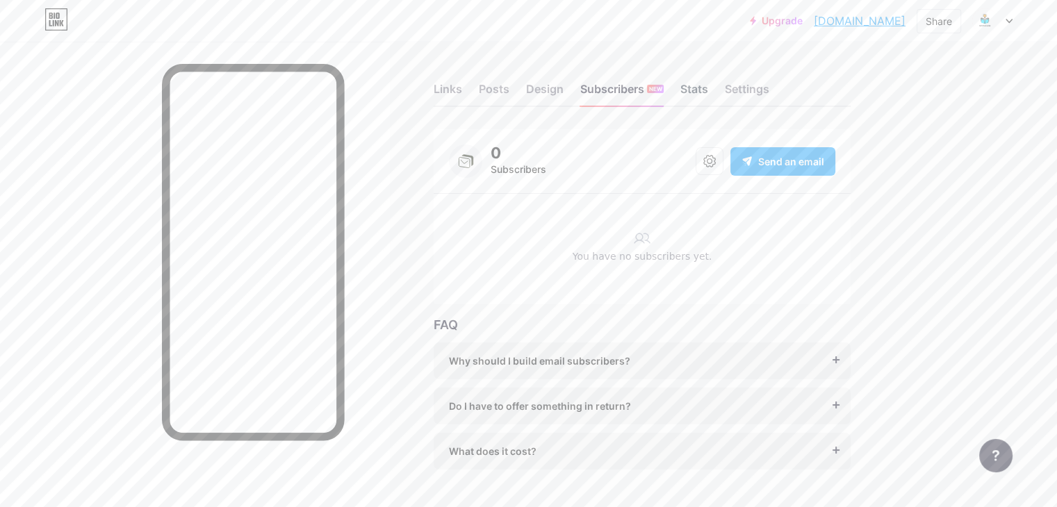
click at [708, 88] on div "Stats" at bounding box center [695, 93] width 28 height 25
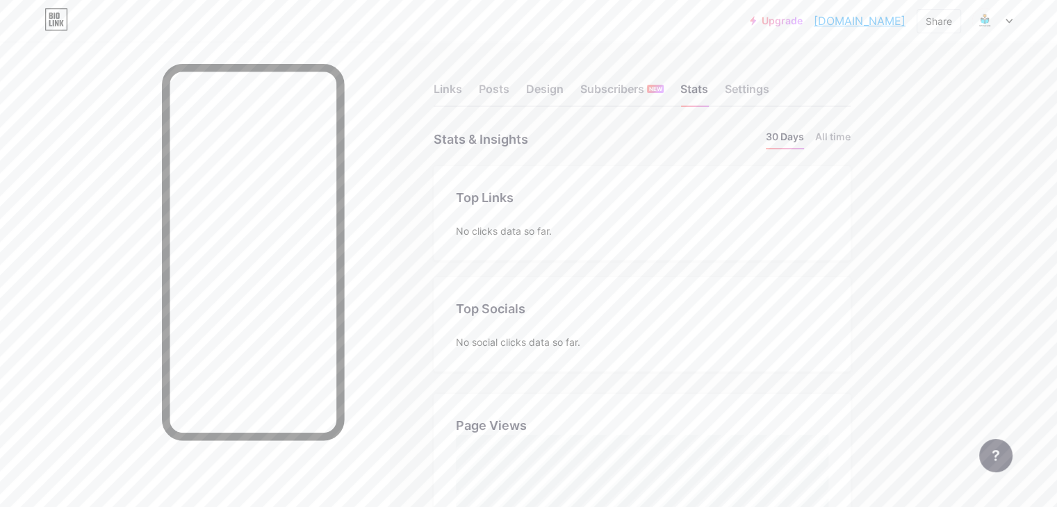
scroll to position [507, 1057]
click at [770, 97] on div "Settings" at bounding box center [747, 93] width 44 height 25
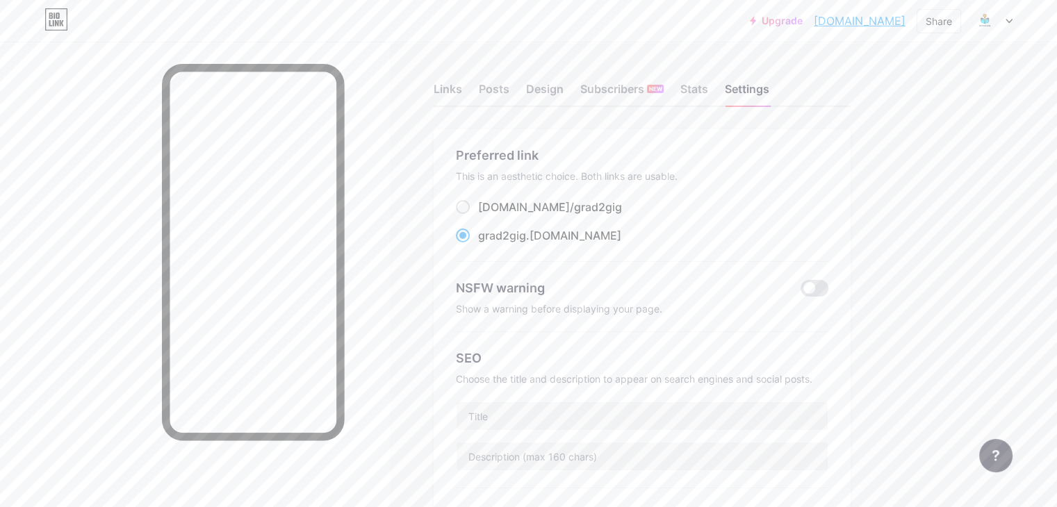
click at [167, 79] on div at bounding box center [194, 295] width 389 height 507
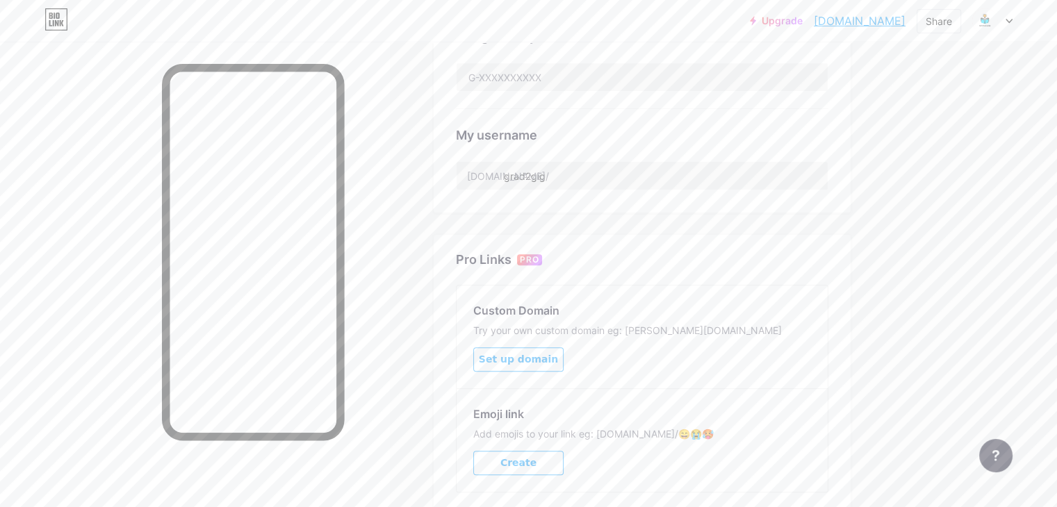
scroll to position [487, 0]
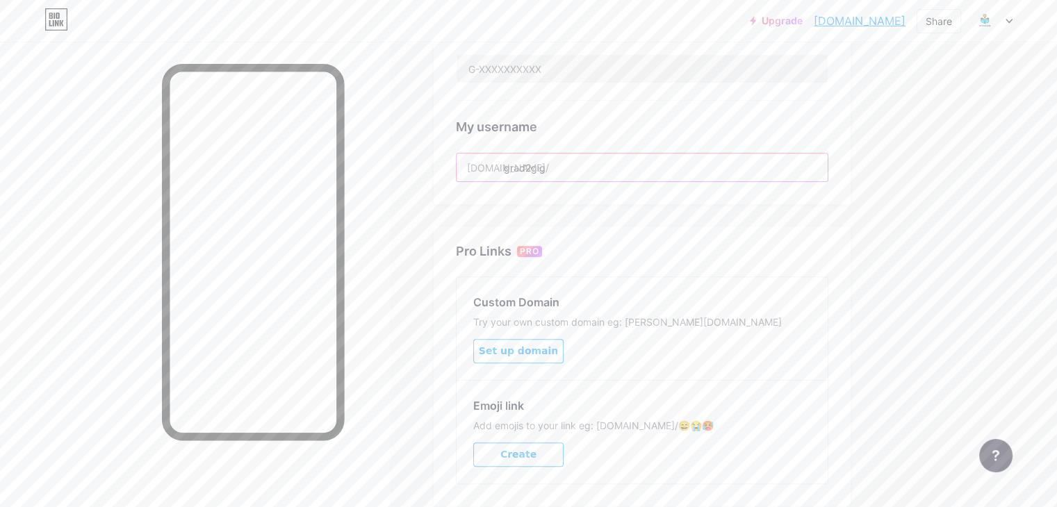
drag, startPoint x: 612, startPoint y: 165, endPoint x: 516, endPoint y: 173, distance: 96.3
click at [516, 173] on input "grad2gig" at bounding box center [642, 168] width 371 height 28
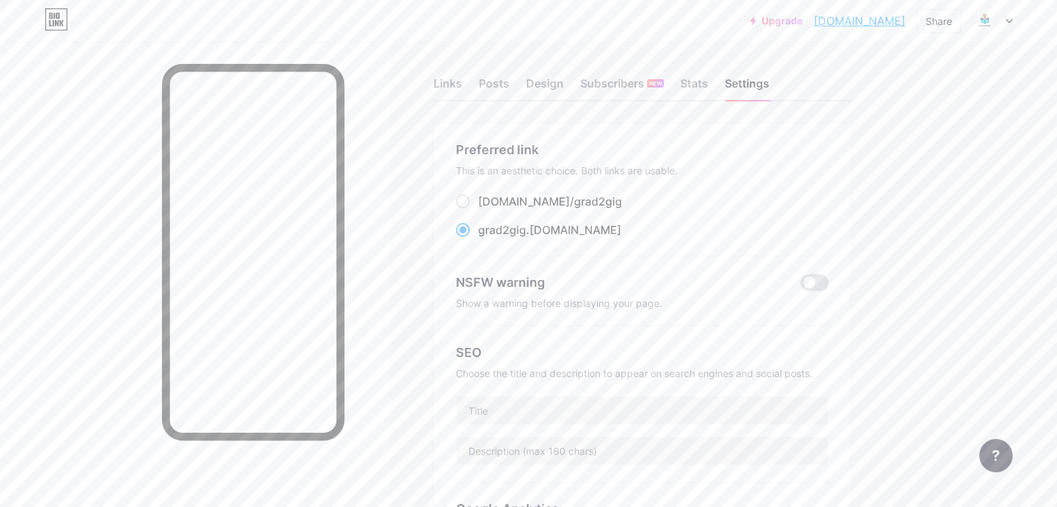
scroll to position [0, 0]
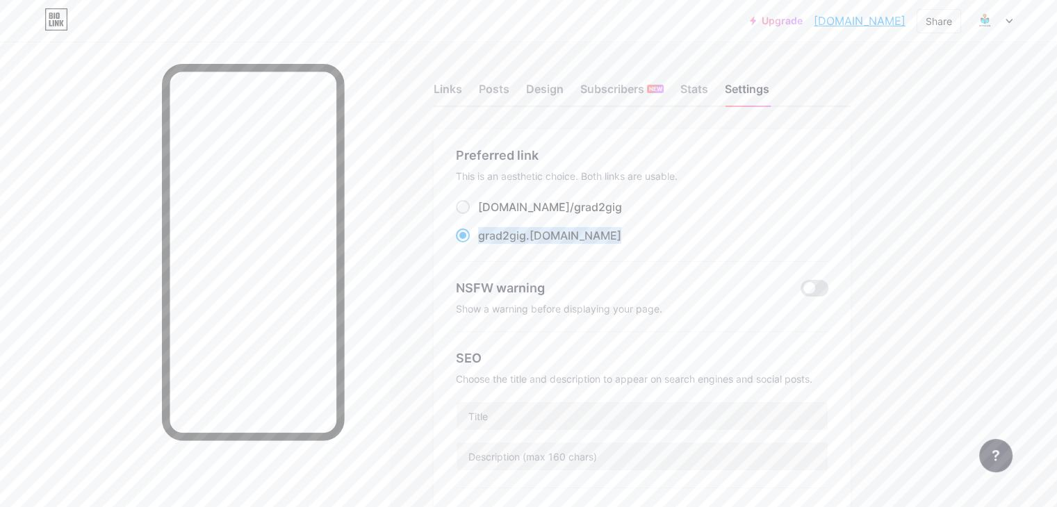
drag, startPoint x: 633, startPoint y: 235, endPoint x: 537, endPoint y: 241, distance: 96.8
click at [537, 241] on div "grad2gig .[DOMAIN_NAME]" at bounding box center [642, 235] width 373 height 17
copy label "grad2gig .[DOMAIN_NAME]"
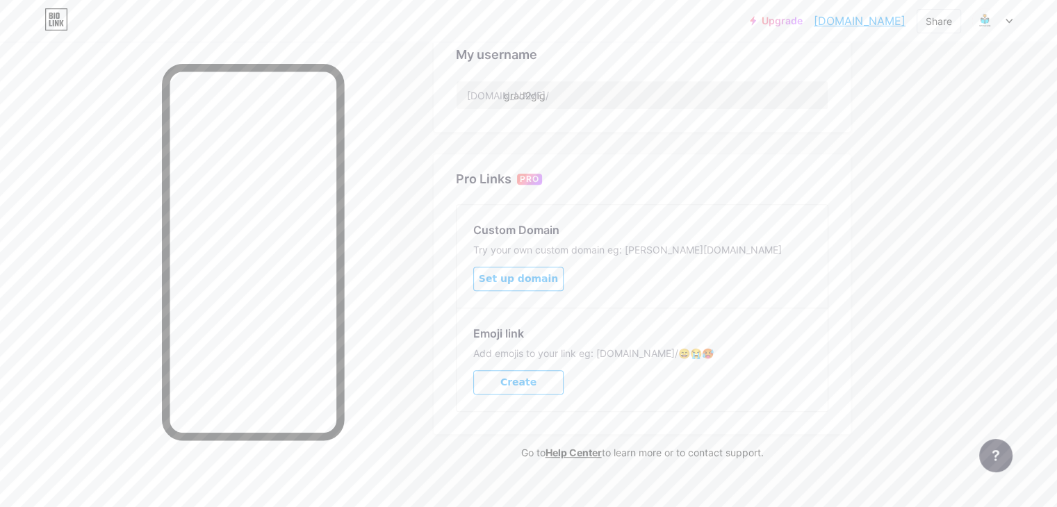
scroll to position [578, 0]
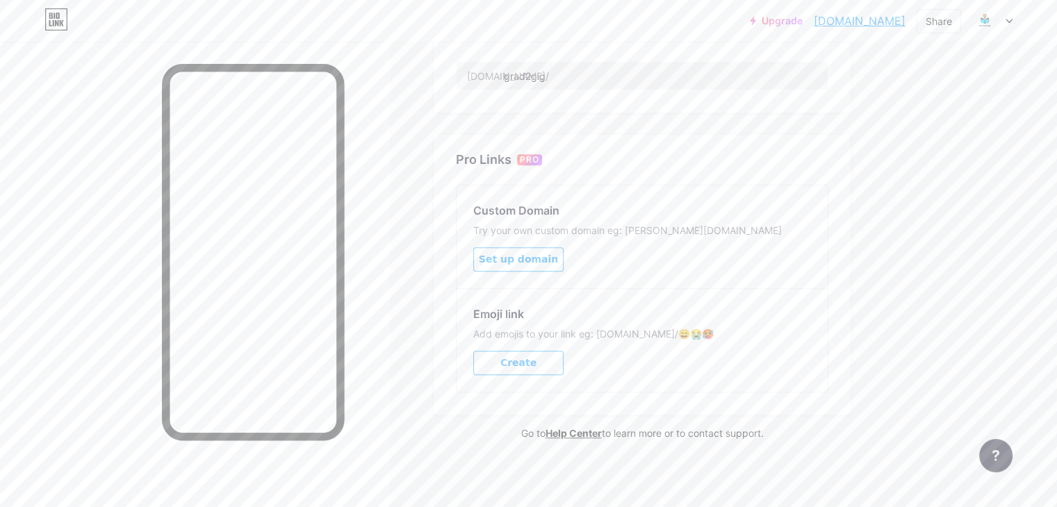
click at [537, 357] on span "Create" at bounding box center [519, 363] width 36 height 12
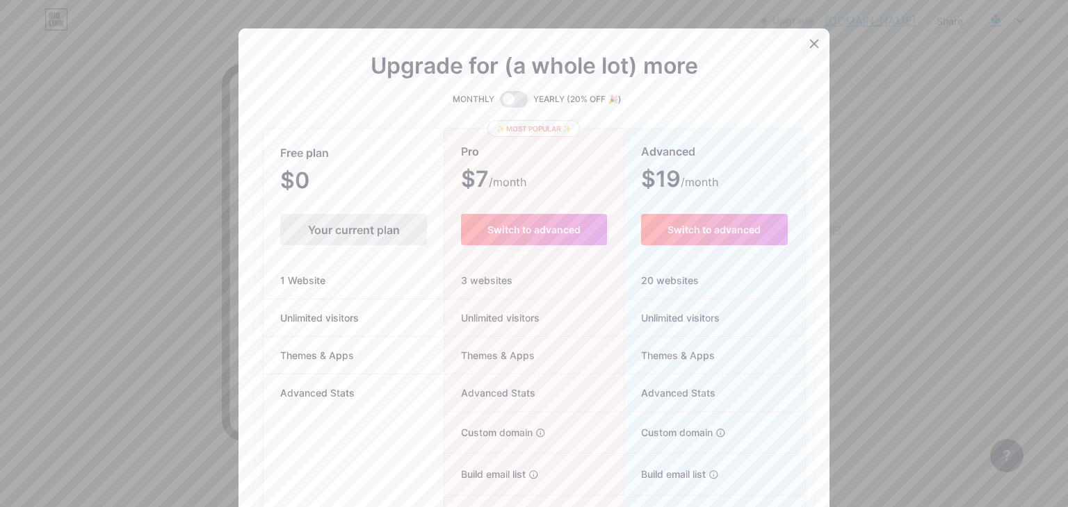
click at [809, 42] on icon at bounding box center [813, 43] width 11 height 11
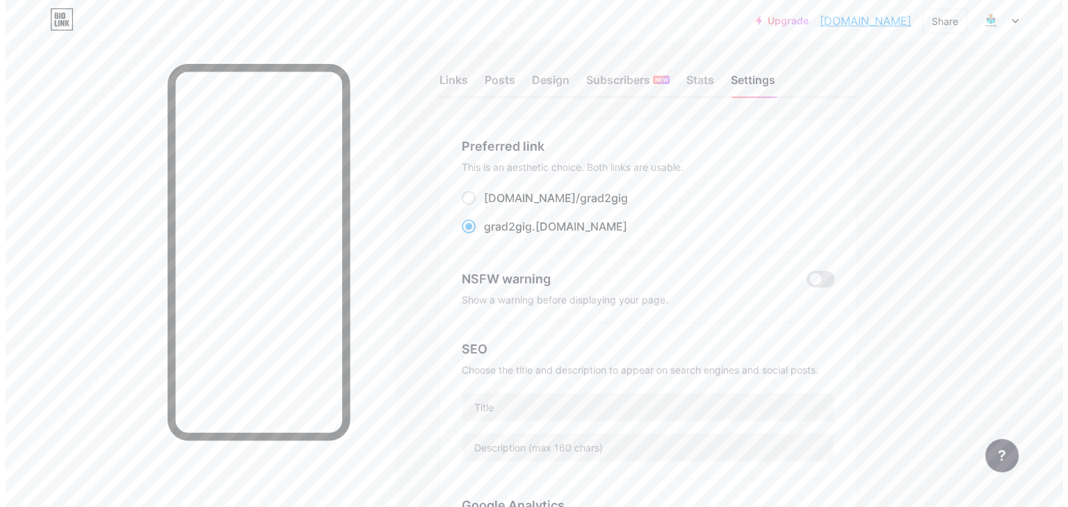
scroll to position [0, 0]
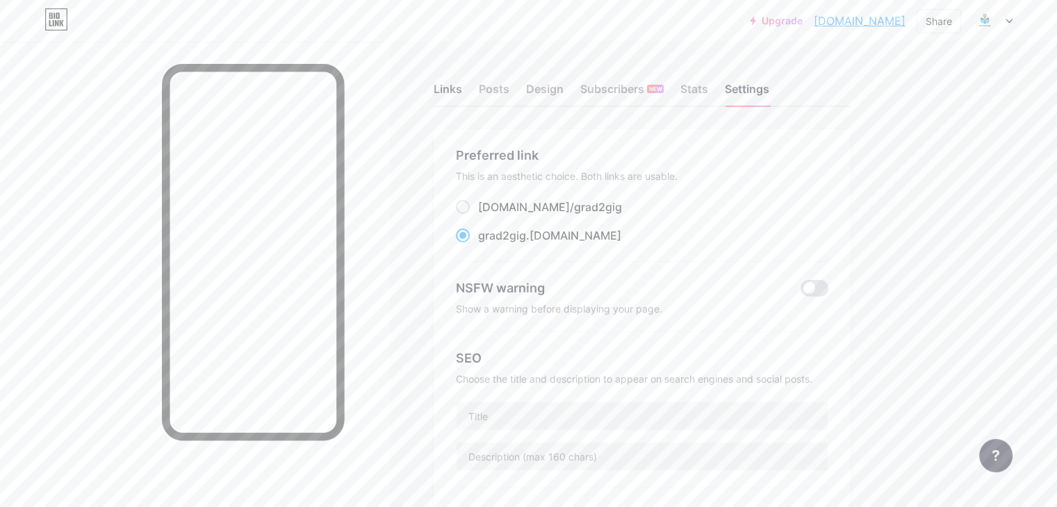
click at [462, 95] on div "Links" at bounding box center [448, 93] width 29 height 25
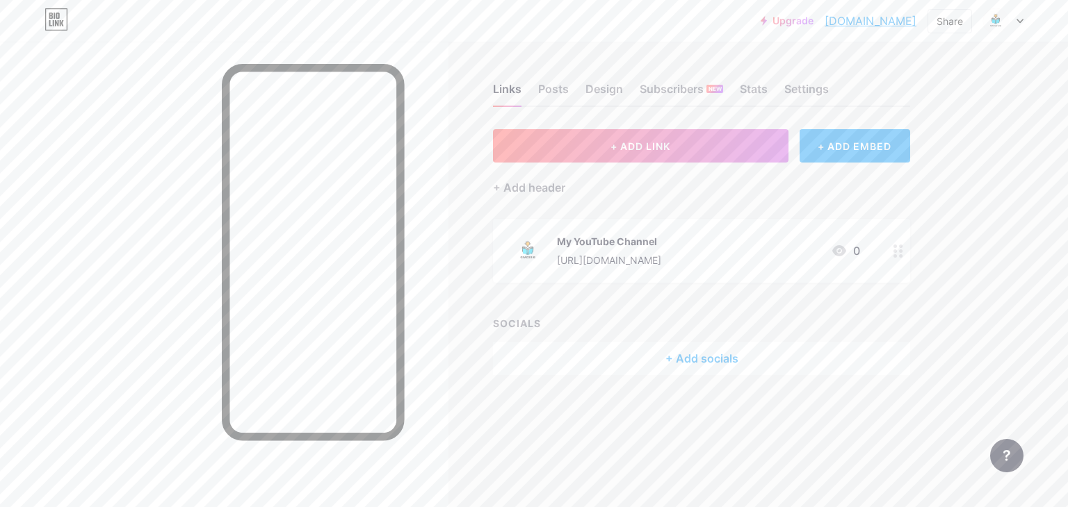
click at [685, 358] on div "+ Add socials" at bounding box center [701, 358] width 417 height 33
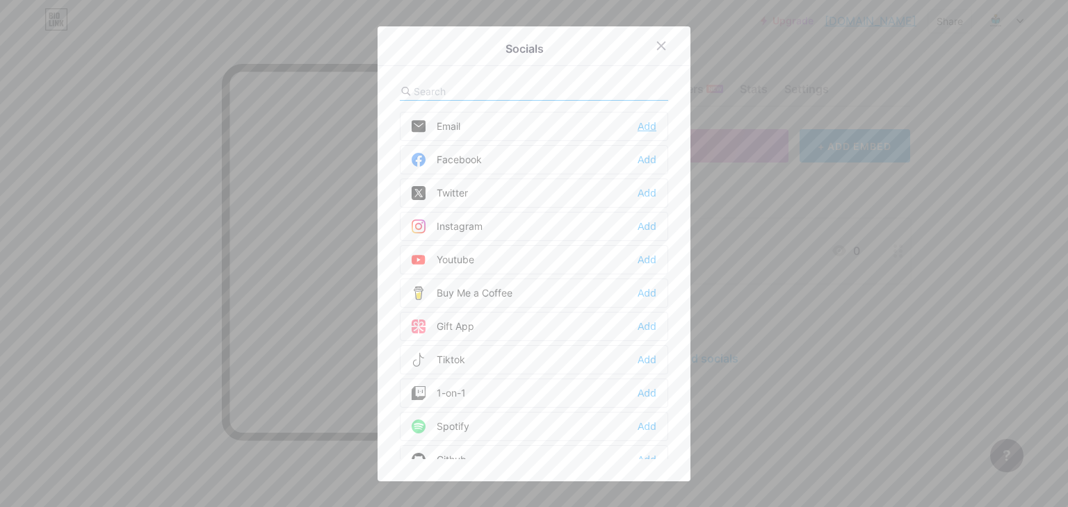
click at [637, 130] on div "Add" at bounding box center [646, 127] width 19 height 14
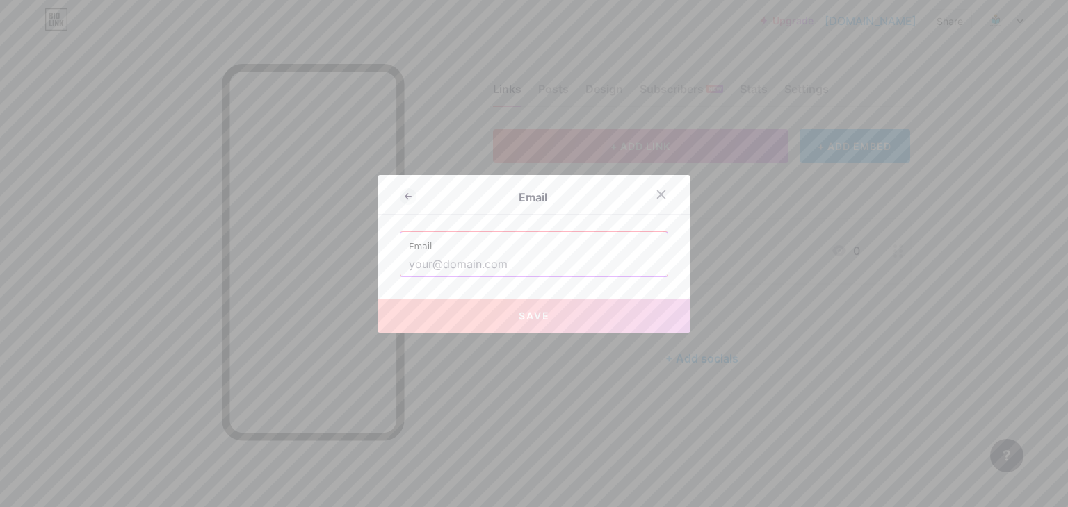
click at [521, 261] on input "text" at bounding box center [534, 265] width 250 height 24
type input "grad2Gig"
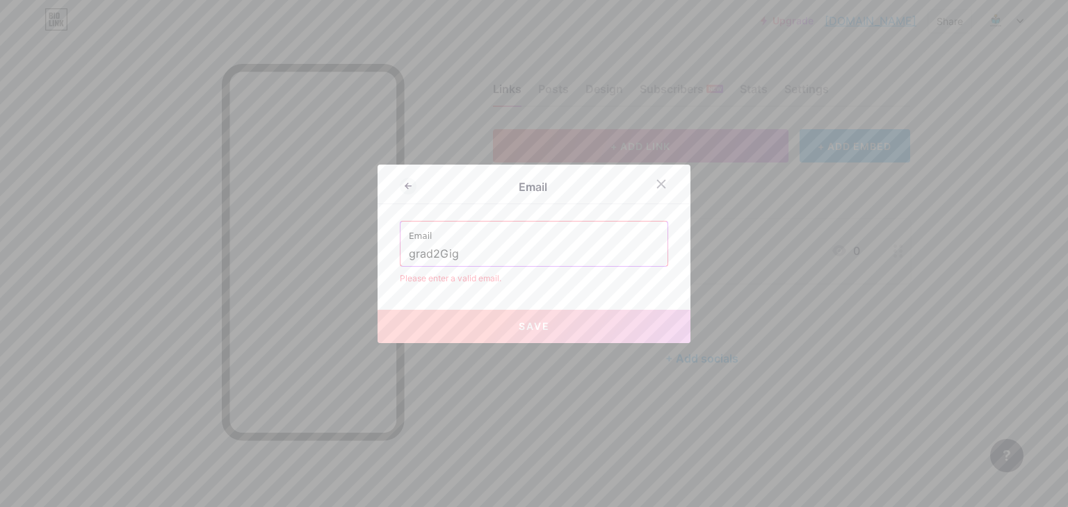
drag, startPoint x: 453, startPoint y: 254, endPoint x: 399, endPoint y: 266, distance: 55.6
click at [400, 266] on div "Email grad2Gig Please enter a valid email." at bounding box center [534, 253] width 268 height 64
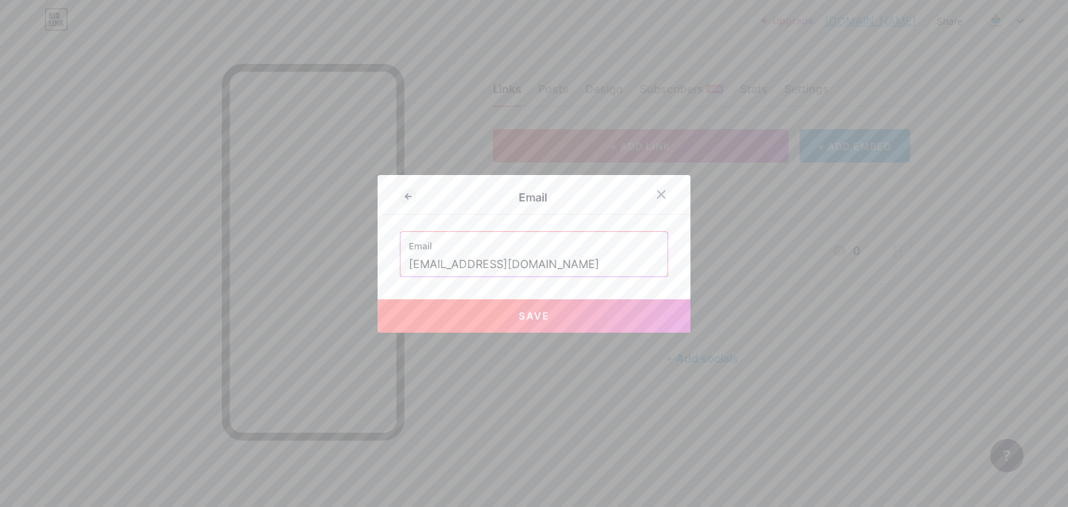
drag, startPoint x: 469, startPoint y: 311, endPoint x: 527, endPoint y: 297, distance: 59.5
click at [470, 310] on button "Save" at bounding box center [533, 316] width 313 height 33
type input "mailto:[EMAIL_ADDRESS][DOMAIN_NAME]"
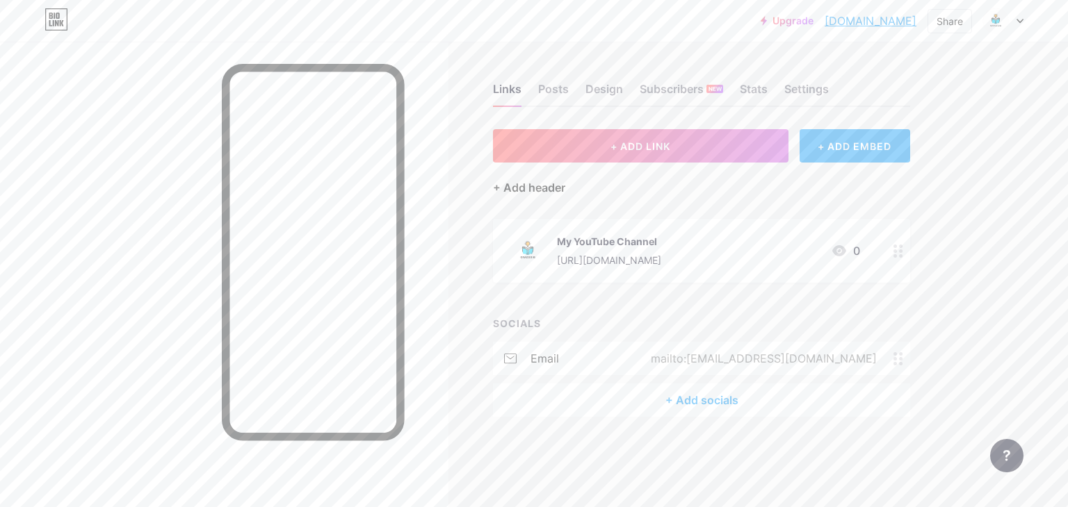
click at [547, 184] on div "+ Add header" at bounding box center [529, 187] width 72 height 17
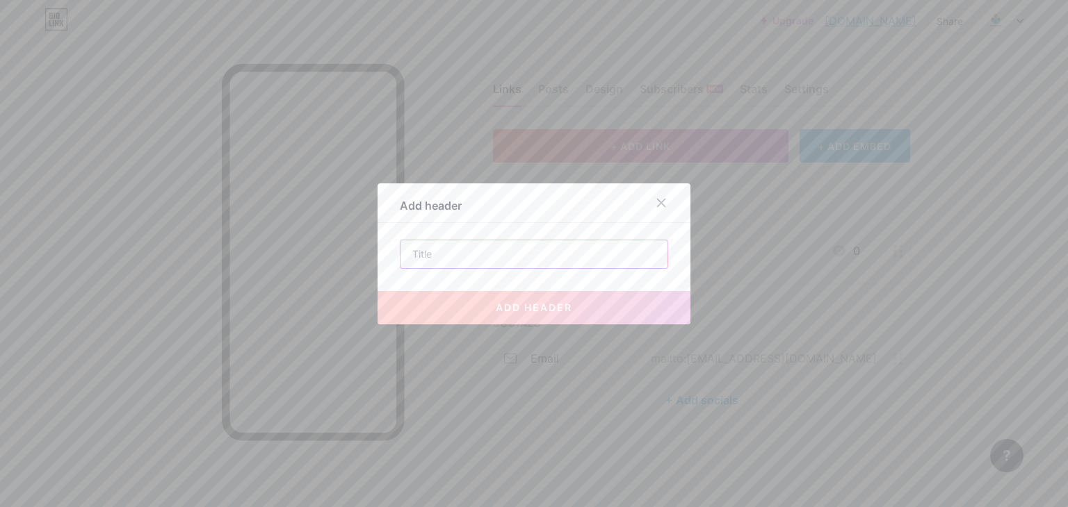
click at [487, 252] on input "text" at bounding box center [533, 255] width 267 height 28
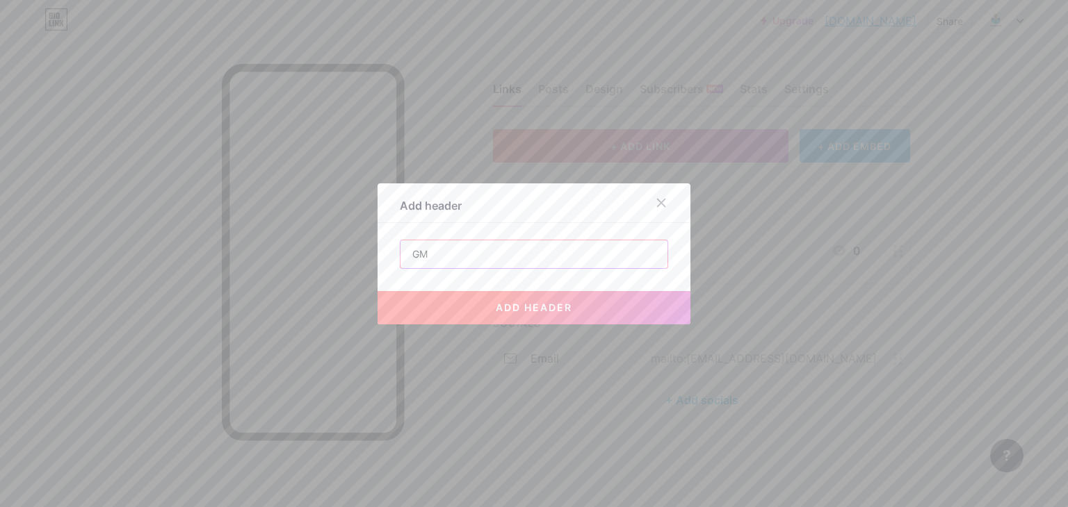
type input "G"
type input "EMAIL"
click at [539, 307] on span "add header" at bounding box center [534, 308] width 76 height 12
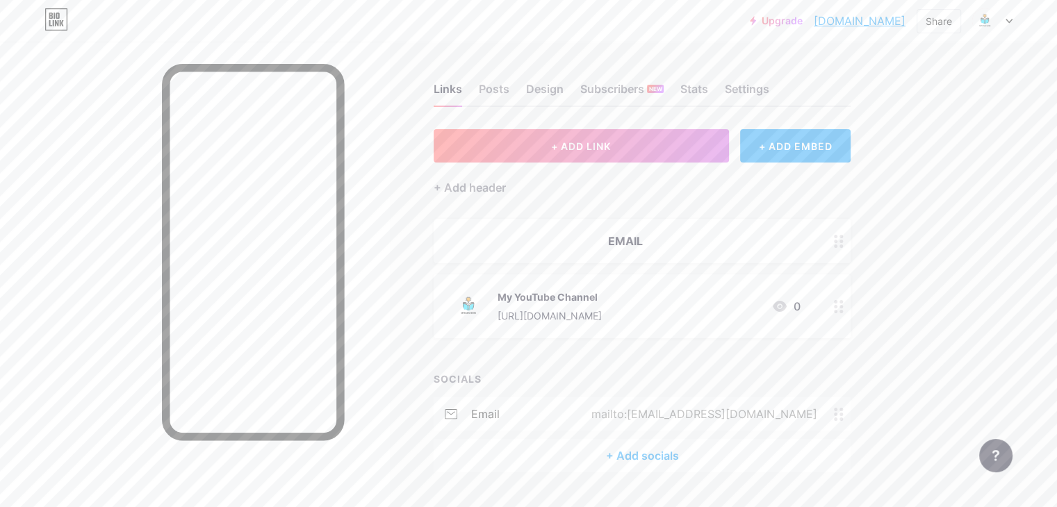
click at [675, 250] on div "EMAIL" at bounding box center [642, 241] width 417 height 44
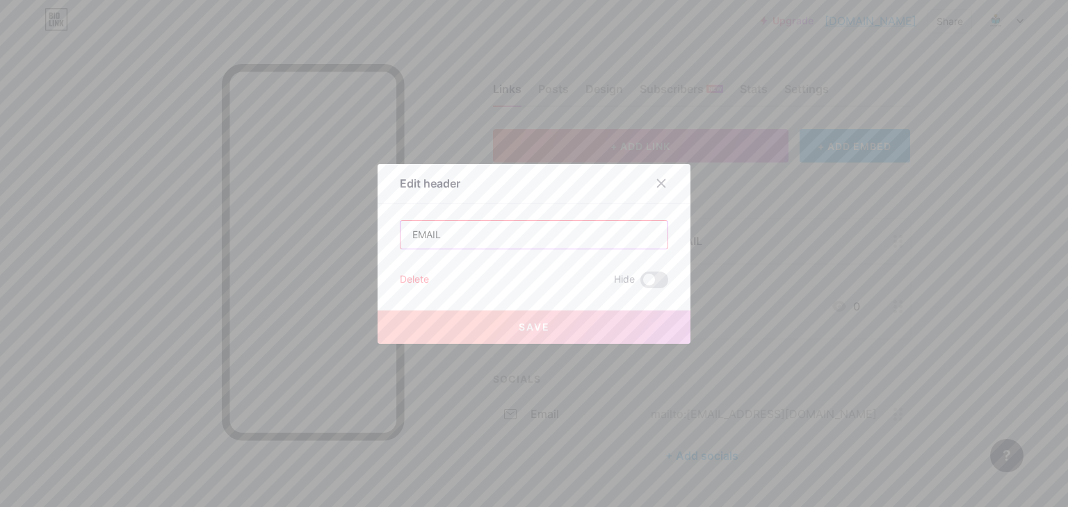
click at [578, 245] on input "EMAIL" at bounding box center [533, 235] width 267 height 28
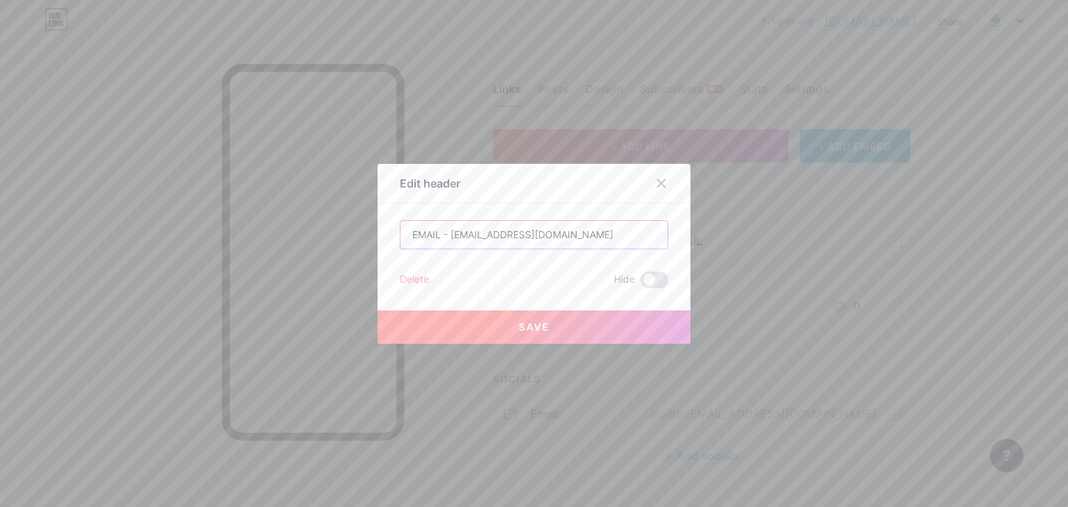
type input "EMAIL - [EMAIL_ADDRESS][DOMAIN_NAME]"
click at [501, 332] on button "Save" at bounding box center [533, 327] width 313 height 33
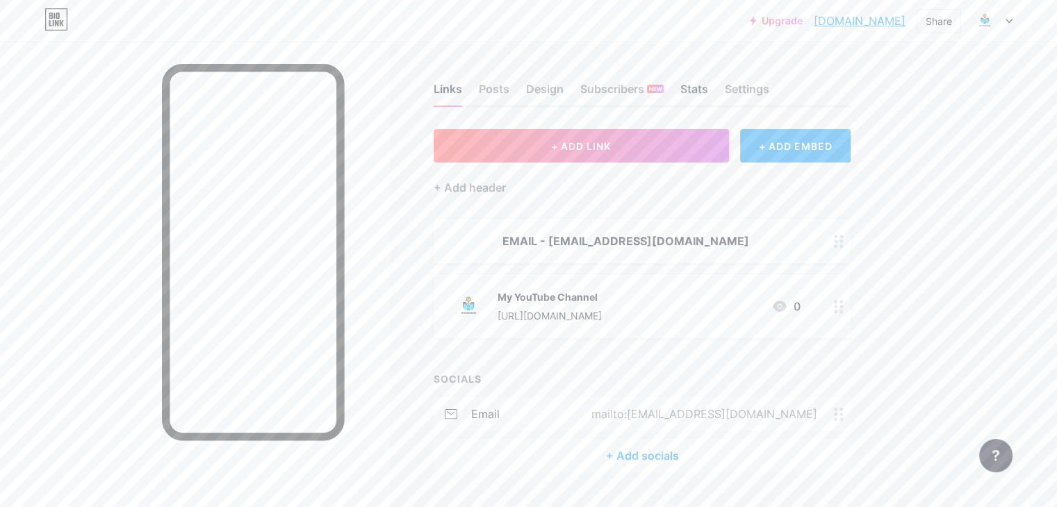
click at [708, 91] on div "Stats" at bounding box center [695, 93] width 28 height 25
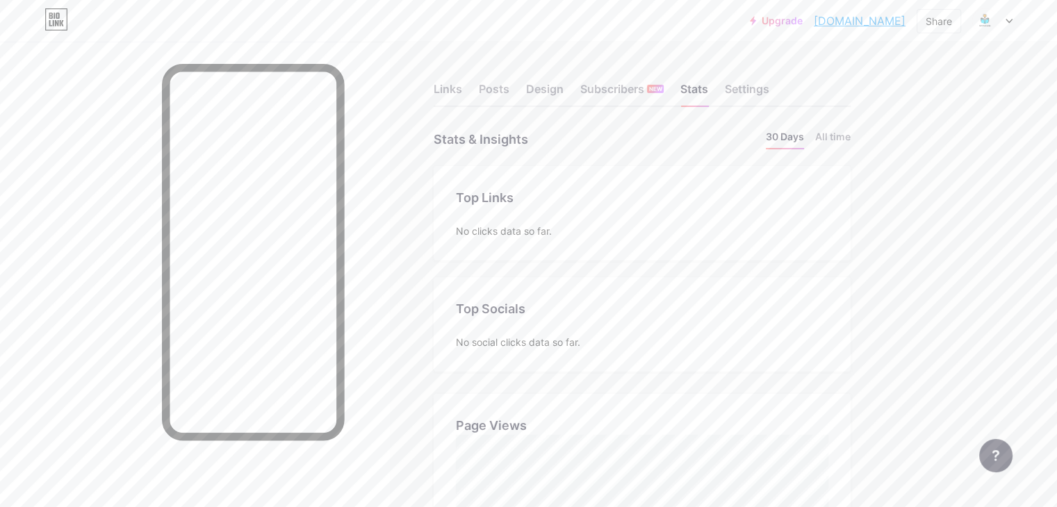
click at [1010, 19] on icon at bounding box center [1009, 21] width 7 height 5
click at [906, 159] on link "Account settings" at bounding box center [926, 158] width 172 height 38
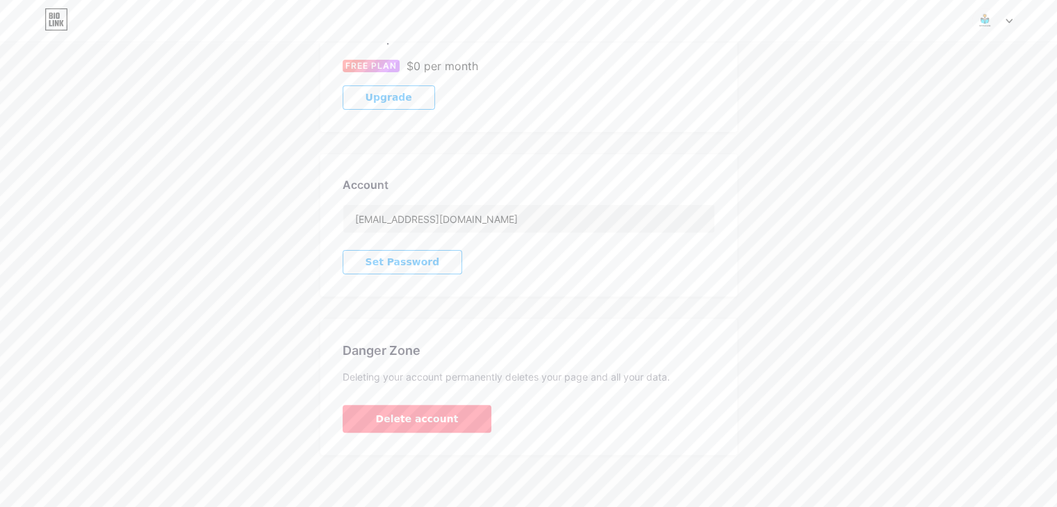
scroll to position [267, 0]
click at [407, 409] on span "Delete account" at bounding box center [417, 416] width 83 height 15
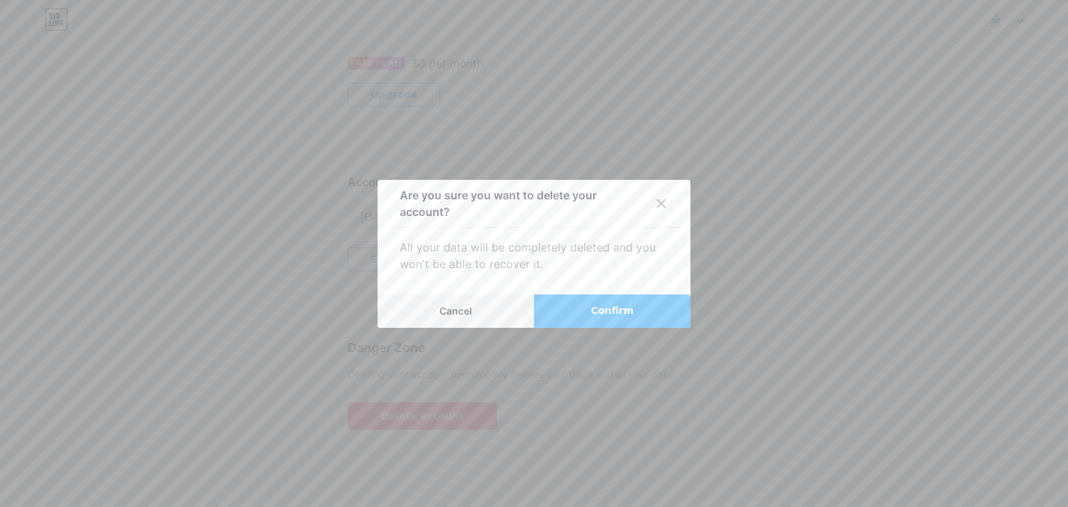
click at [595, 312] on span "Confirm" at bounding box center [612, 311] width 43 height 15
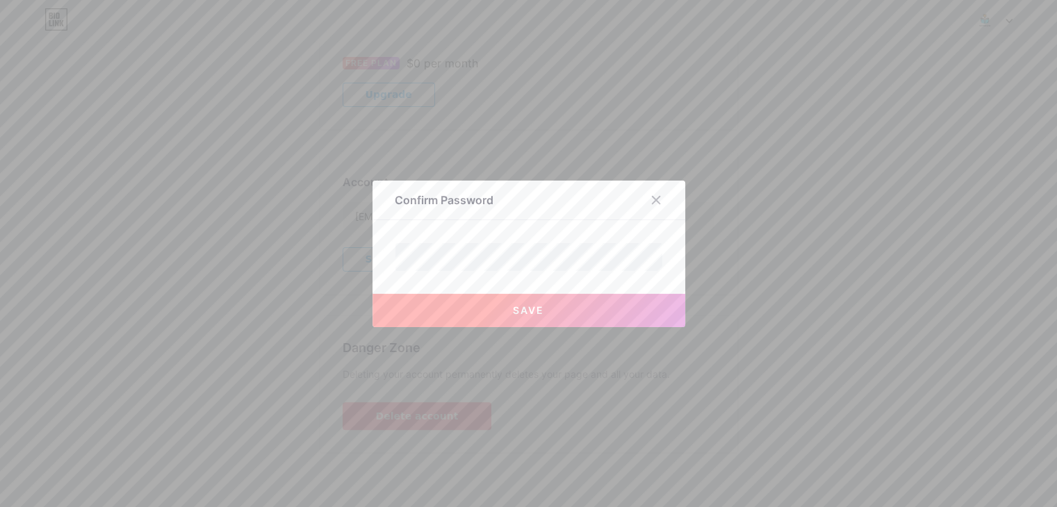
click at [510, 311] on button "Save" at bounding box center [529, 310] width 313 height 33
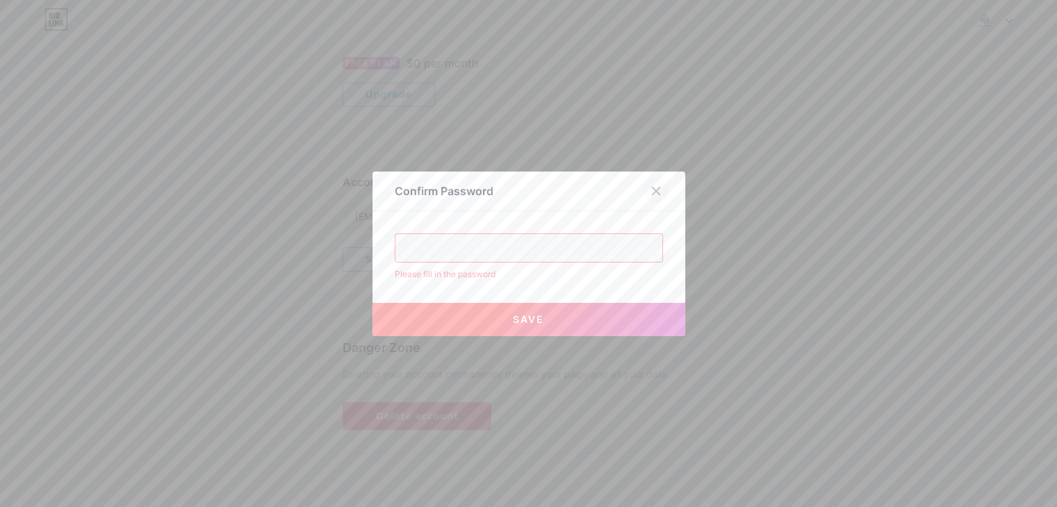
click at [662, 193] on div at bounding box center [656, 191] width 25 height 25
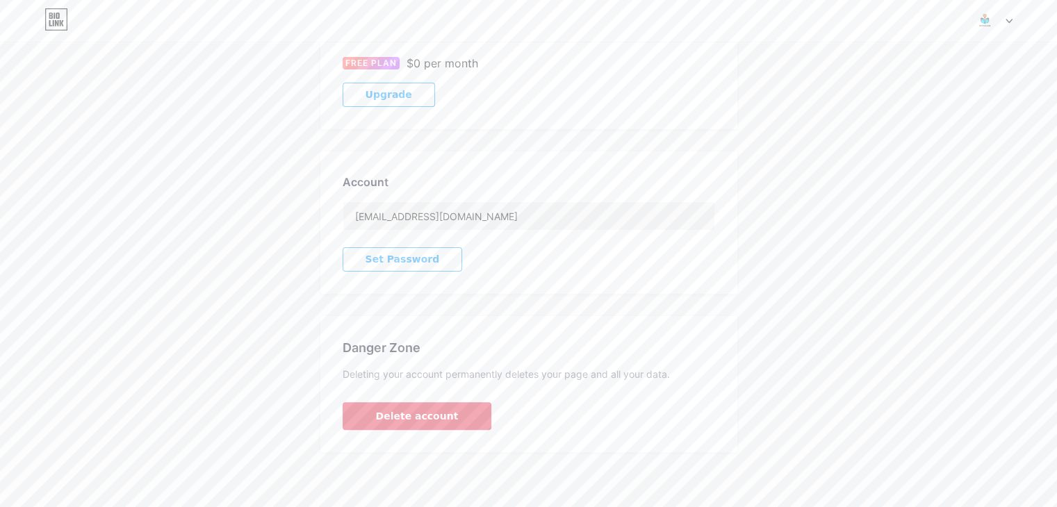
click at [411, 409] on span "Delete account" at bounding box center [417, 416] width 83 height 15
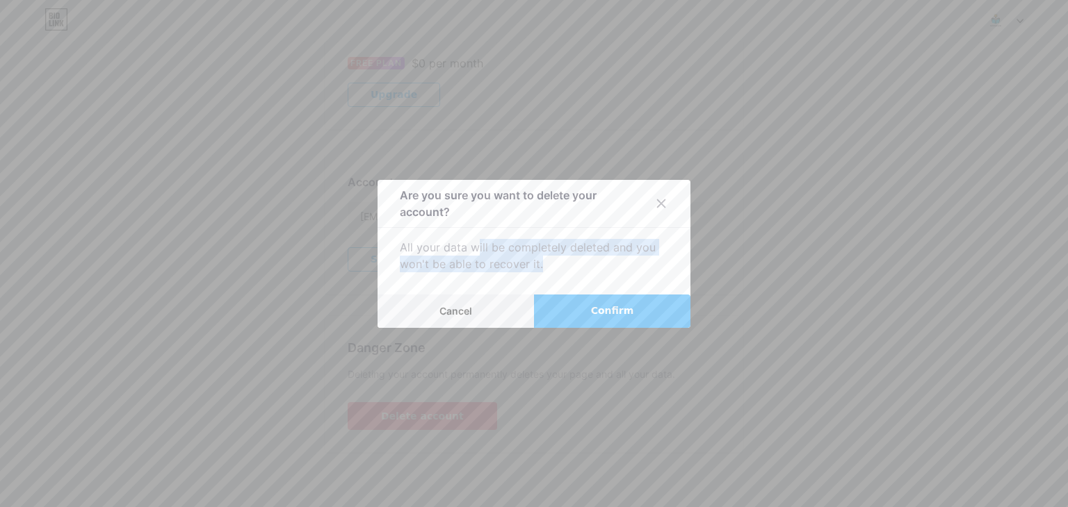
drag, startPoint x: 470, startPoint y: 251, endPoint x: 585, endPoint y: 289, distance: 120.9
click at [587, 286] on div "Are you sure you want to delete your account? All your data will be completely …" at bounding box center [533, 254] width 313 height 148
click at [559, 310] on button "Confirm" at bounding box center [612, 311] width 156 height 33
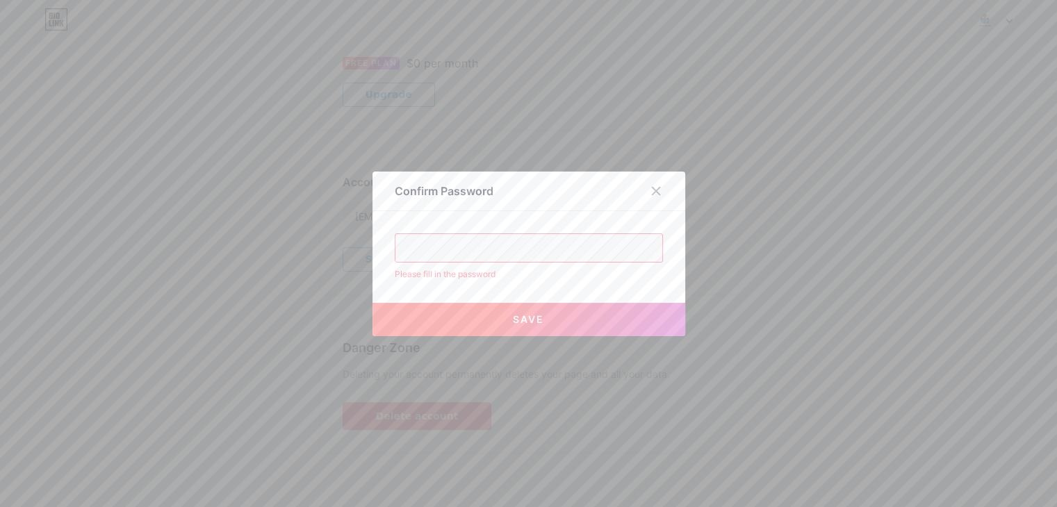
click at [499, 314] on button "Save" at bounding box center [529, 319] width 313 height 33
